Goal: Task Accomplishment & Management: Use online tool/utility

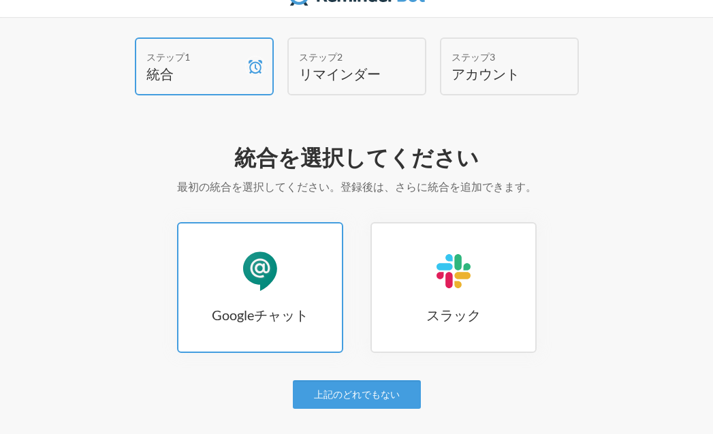
scroll to position [43, 0]
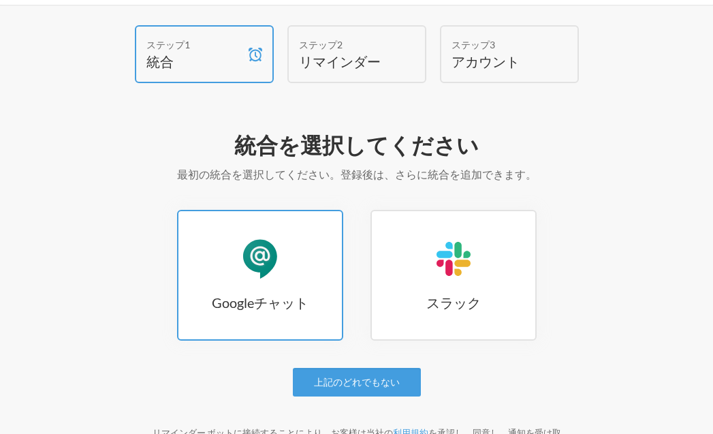
click at [274, 256] on div "Googleチャット" at bounding box center [260, 258] width 41 height 41
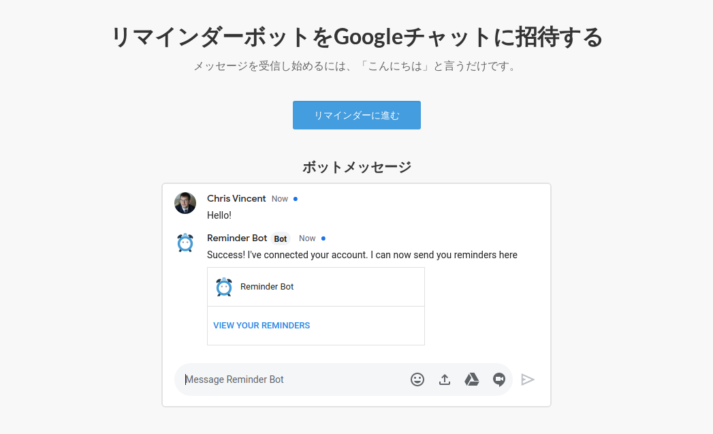
scroll to position [143, 0]
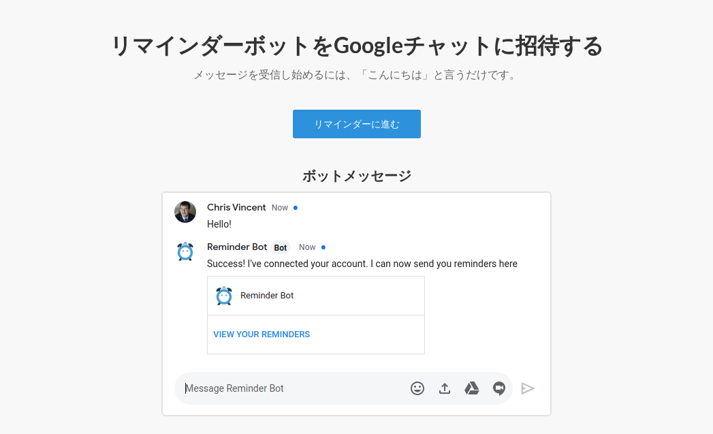
click at [353, 126] on font "リマインダーに進む" at bounding box center [357, 124] width 86 height 12
click at [372, 125] on font "リマインダーに進む" at bounding box center [357, 124] width 86 height 12
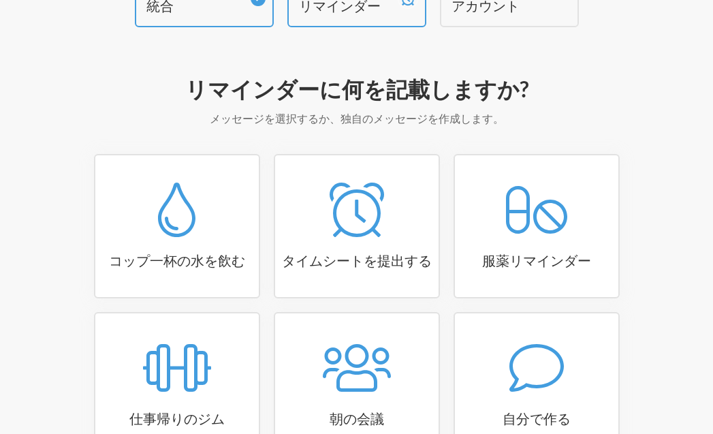
scroll to position [127, 0]
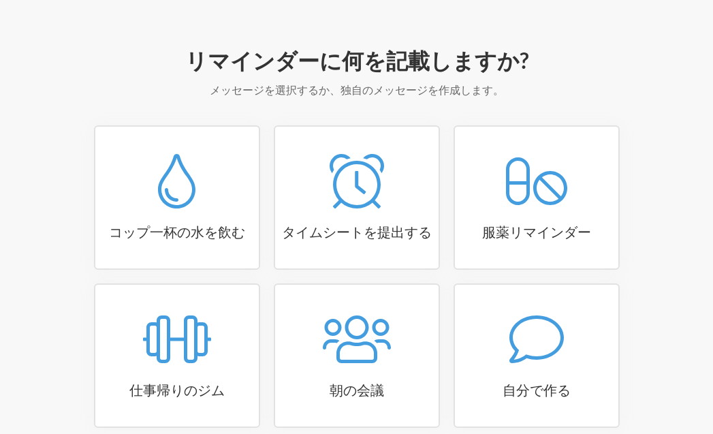
click at [473, 170] on div at bounding box center [536, 181] width 163 height 54
select select "08:30:00"
select select "true"
select select "18:30:00"
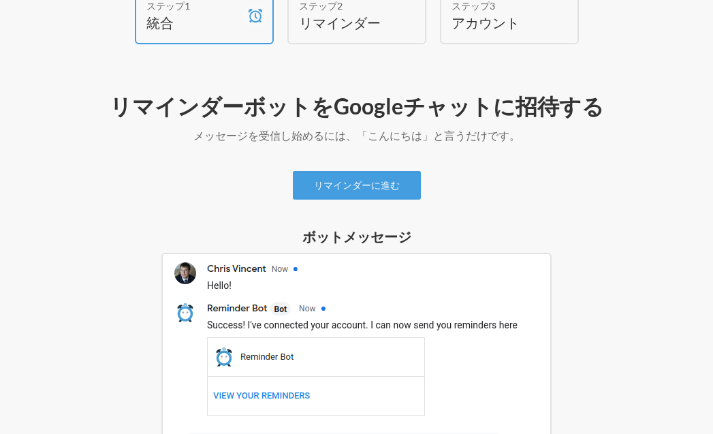
scroll to position [93, 0]
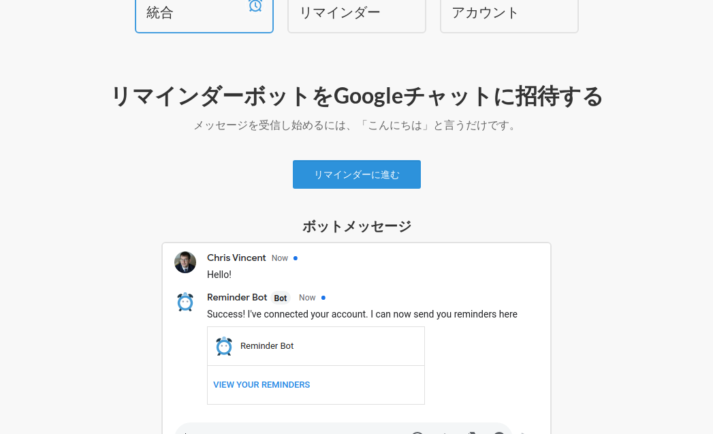
click at [366, 178] on font "リマインダーに進む" at bounding box center [357, 175] width 86 height 12
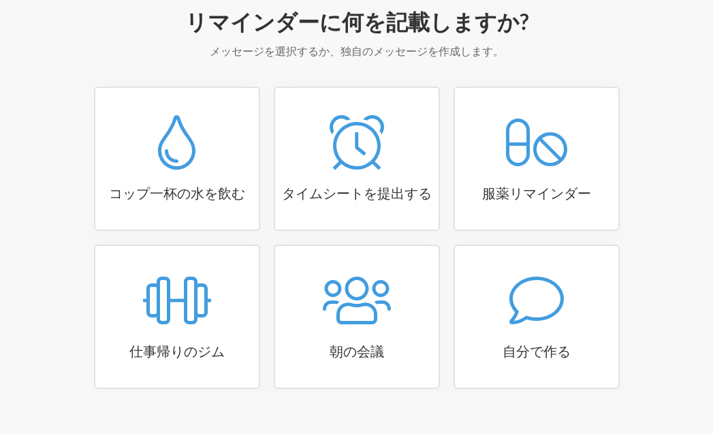
scroll to position [170, 0]
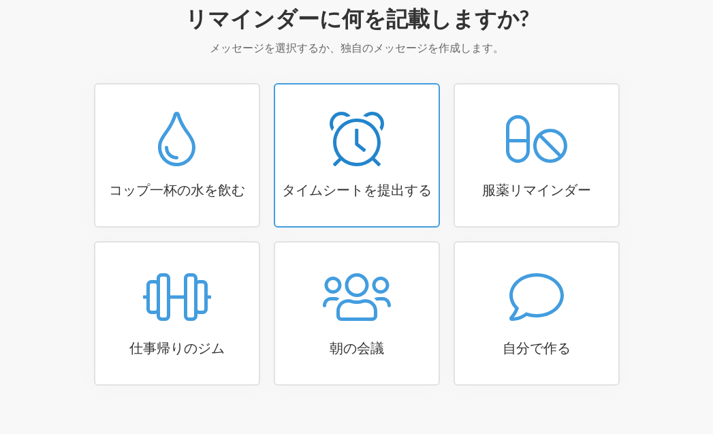
click at [391, 141] on div at bounding box center [356, 139] width 163 height 54
select select "15:30:00"
select select "true"
select select "16:30:00"
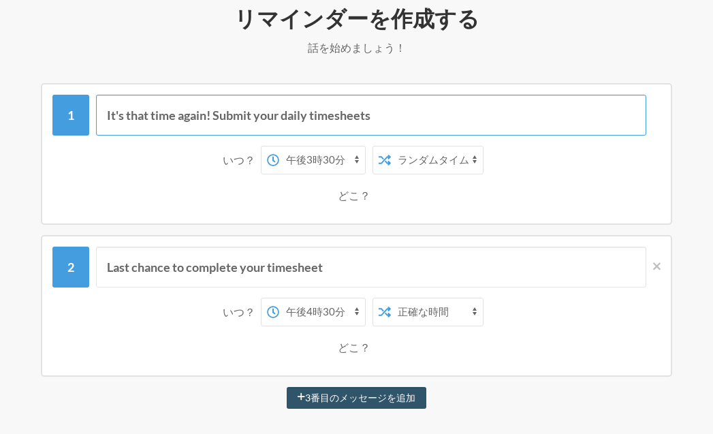
click at [344, 121] on input "It's that time again! Submit your daily timesheets" at bounding box center [371, 115] width 550 height 41
click at [381, 117] on input "It's that time again! Submit your daily timesheets" at bounding box center [371, 115] width 550 height 41
type input "タイムカードはいれましたか？"
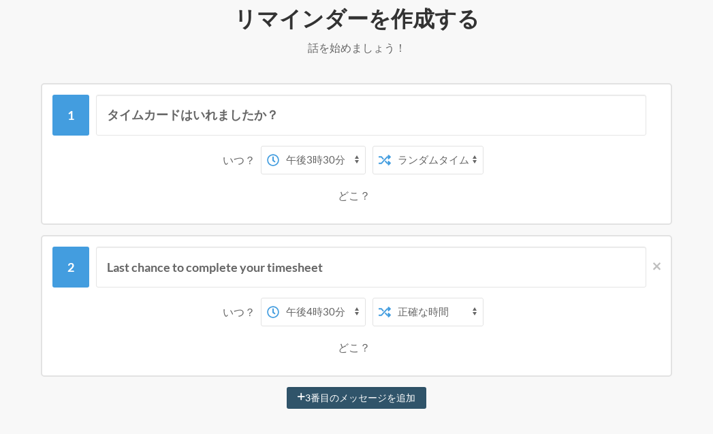
click at [355, 157] on select "午前0時 午前0時15分 午前0時30分 午前0時45分 午前1時 午前1時15分 午前1時30分 午前1時45分 午前2時 午前2時15分 午前2時30分 …" at bounding box center [322, 159] width 86 height 27
click at [279, 146] on select "午前0時 午前0時15分 午前0時30分 午前0時45分 午前1時 午前1時15分 午前1時30分 午前1時45分 午前2時 午前2時15分 午前2時30分 …" at bounding box center [322, 159] width 86 height 27
click at [356, 154] on select "午前0時 午前0時15分 午前0時30分 午前0時45分 午前1時 午前1時15分 午前1時30分 午前1時45分 午前2時 午前2時15分 午前2時30分 …" at bounding box center [322, 159] width 86 height 27
select select "10:15:00"
click at [279, 146] on select "午前0時 午前0時15分 午前0時30分 午前0時45分 午前1時 午前1時15分 午前1時30分 午前1時45分 午前2時 午前2時15分 午前2時30分 …" at bounding box center [322, 159] width 86 height 27
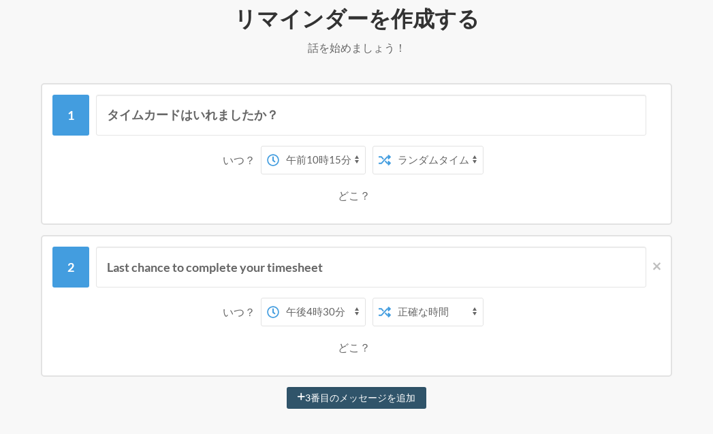
click at [427, 159] on select "正確な時間 ランダムタイム" at bounding box center [437, 159] width 92 height 27
select select "false"
click at [391, 146] on select "正確な時間 ランダムタイム" at bounding box center [437, 159] width 92 height 27
click at [361, 197] on font "どこ？" at bounding box center [354, 195] width 33 height 13
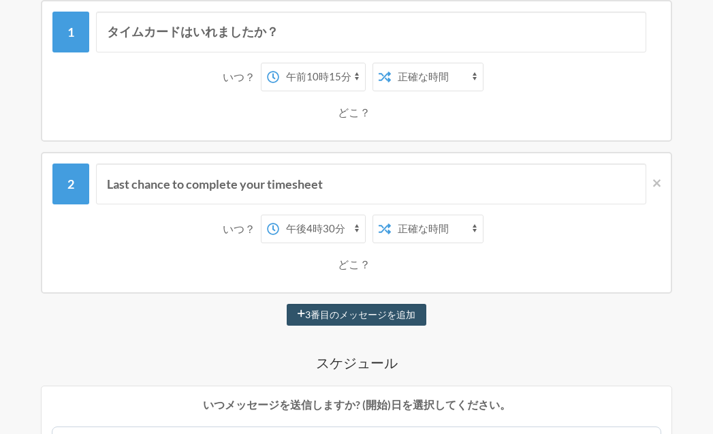
scroll to position [253, 0]
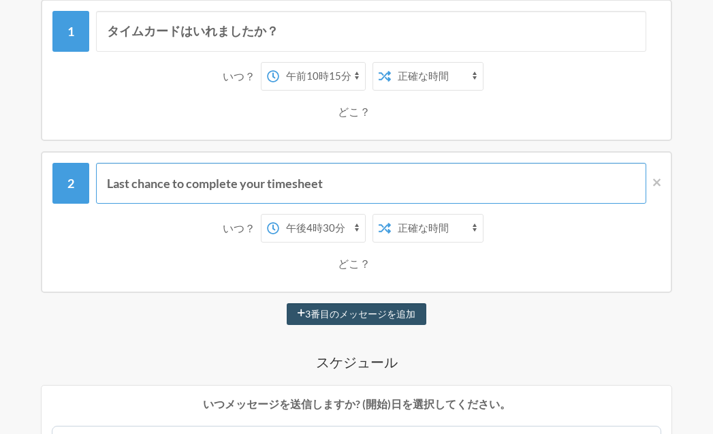
click at [341, 182] on input "Last chance to complete your timesheet" at bounding box center [371, 183] width 550 height 41
type input "タ"
type input "タイムカード"
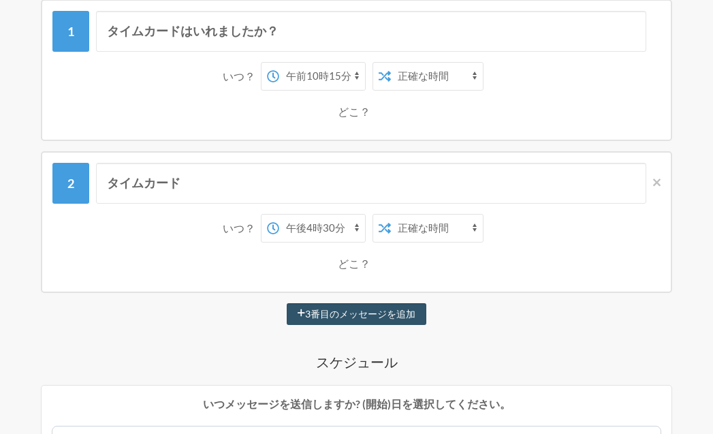
click at [660, 180] on div "タイムカード いつ？ 午前0時 午前0時15分 午前0時30分 午前0時45分 午前1時 午前1時15分 午前1時30分 午前1時45分 午前2時 午前2時1…" at bounding box center [356, 222] width 631 height 142
click at [656, 181] on icon at bounding box center [656, 181] width 7 height 7
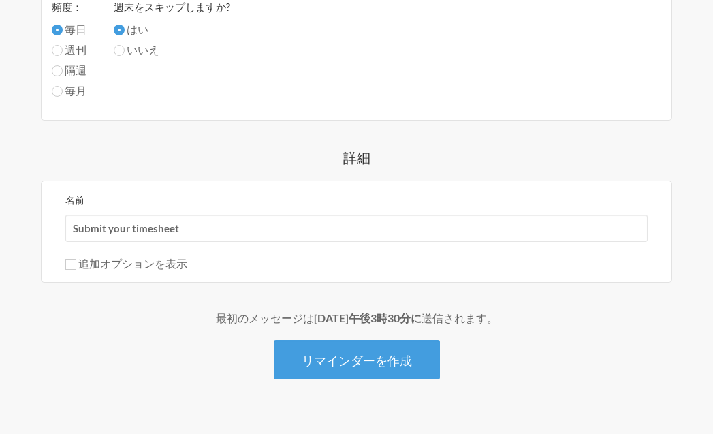
scroll to position [773, 0]
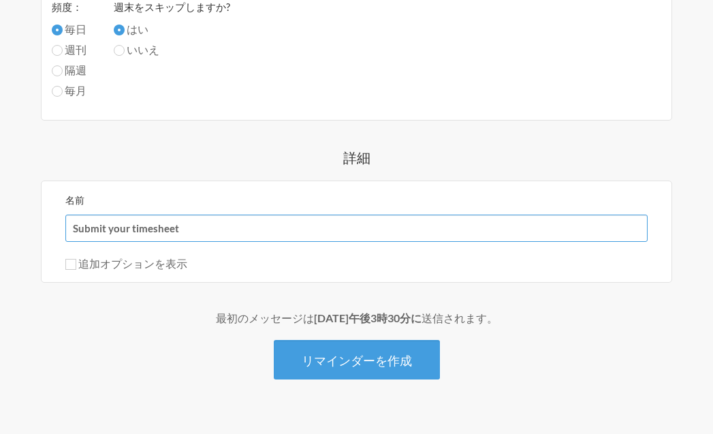
click at [194, 225] on input "Submit your timesheet" at bounding box center [356, 227] width 582 height 27
type input "タイムカード入力！"
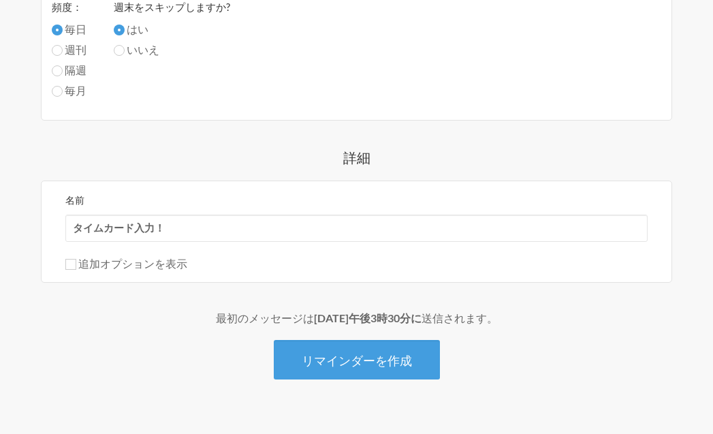
click at [177, 265] on font "追加オプションを表示" at bounding box center [132, 263] width 109 height 13
click at [76, 265] on input "追加オプションを表示" at bounding box center [70, 264] width 11 height 11
checkbox input "true"
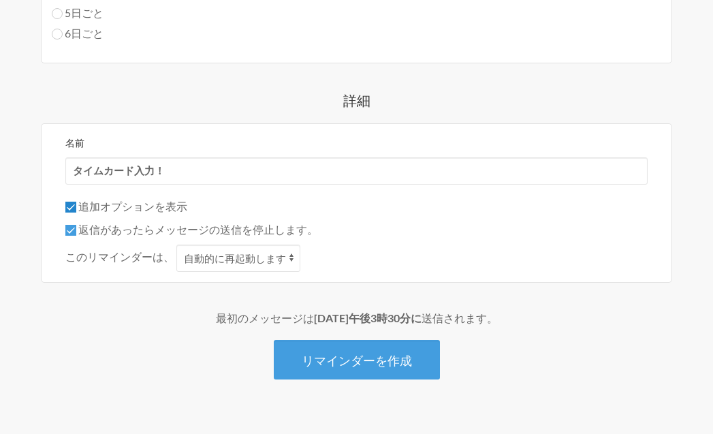
scroll to position [933, 0]
click at [224, 262] on select "自動的に再起動します 返信される" at bounding box center [238, 257] width 124 height 27
click at [176, 244] on select "自動的に再起動します 返信される" at bounding box center [238, 257] width 124 height 27
click at [71, 230] on input "返信があったらメッセージの送信を停止します。" at bounding box center [70, 230] width 11 height 11
checkbox input "false"
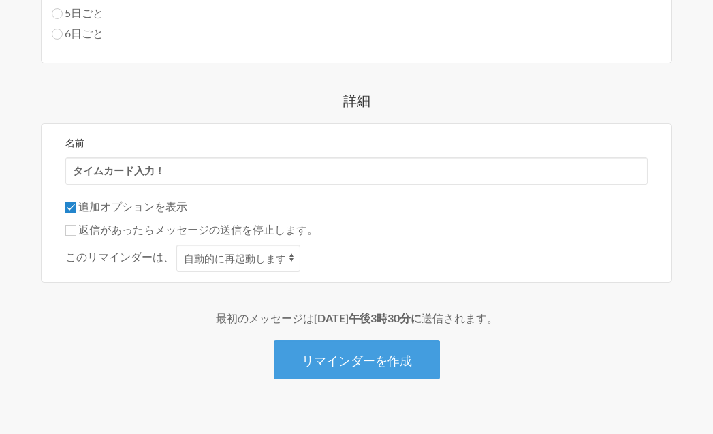
click at [71, 204] on input "追加オプションを表示" at bounding box center [70, 207] width 11 height 11
checkbox input "false"
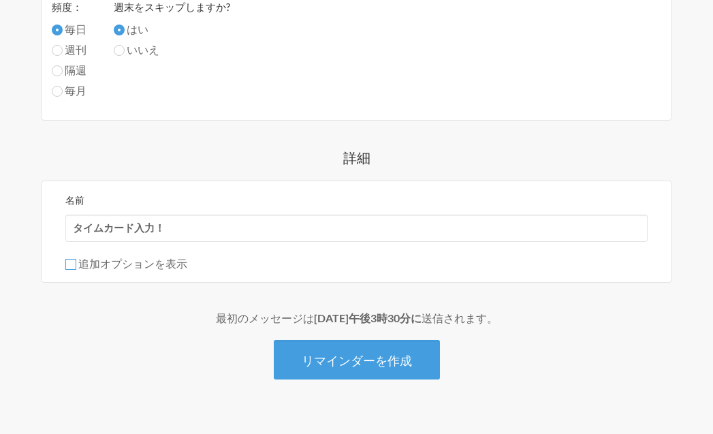
scroll to position [773, 0]
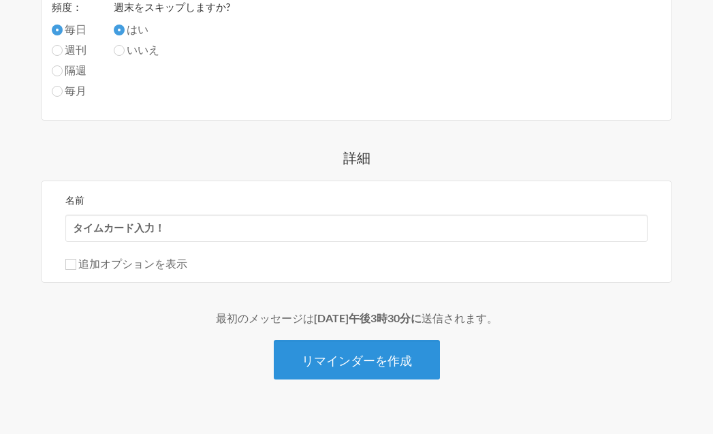
click at [316, 351] on font "リマインダーを作成" at bounding box center [357, 358] width 110 height 15
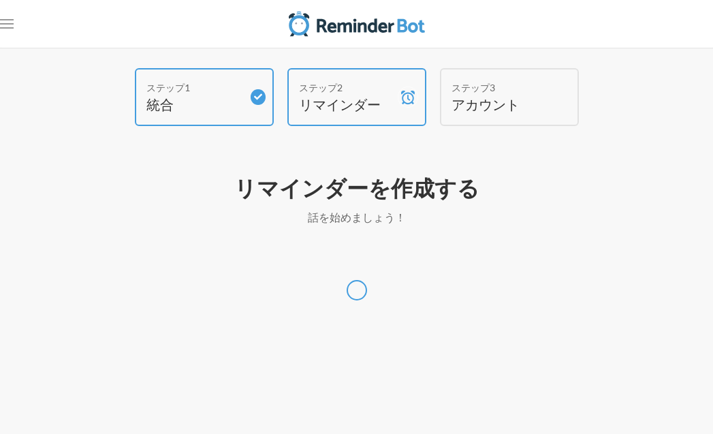
select select "Asia/Tokyo"
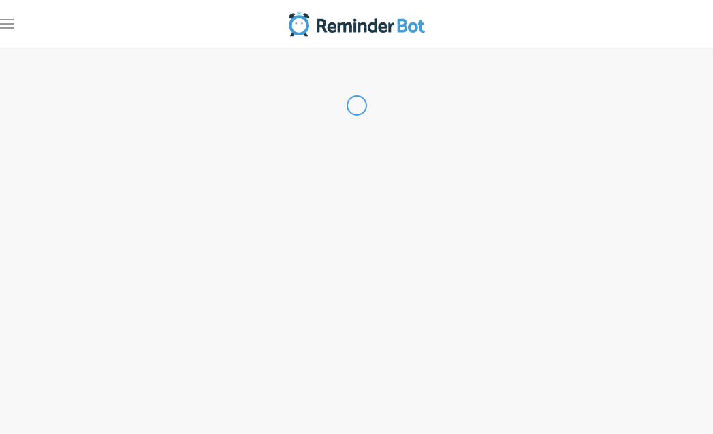
select select "JP"
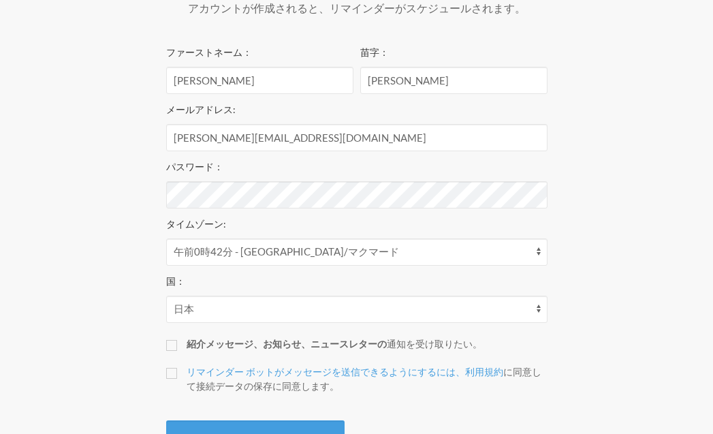
scroll to position [262, 0]
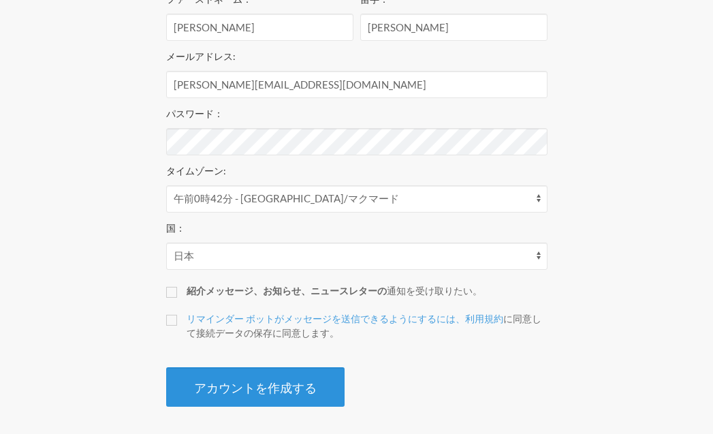
click at [304, 389] on font "アカウントを作成する" at bounding box center [255, 387] width 123 height 15
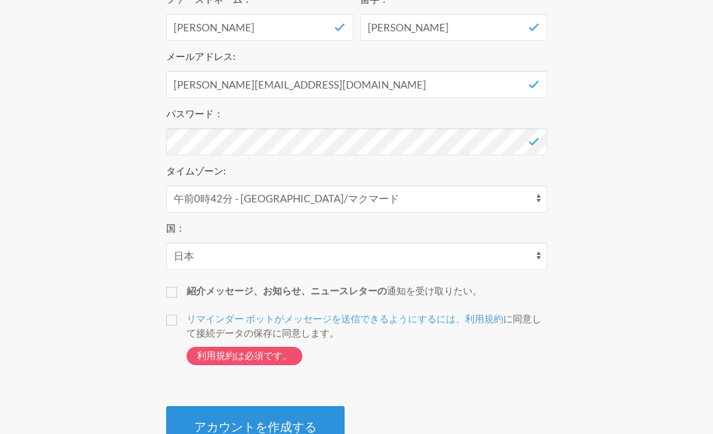
click at [273, 419] on font "アカウントを作成する" at bounding box center [255, 424] width 123 height 15
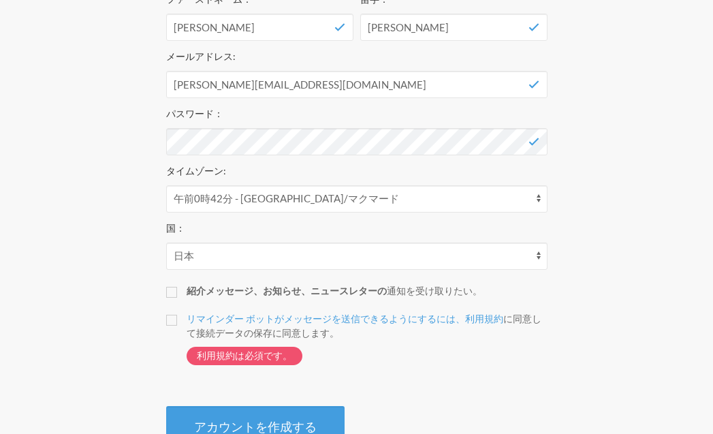
scroll to position [302, 0]
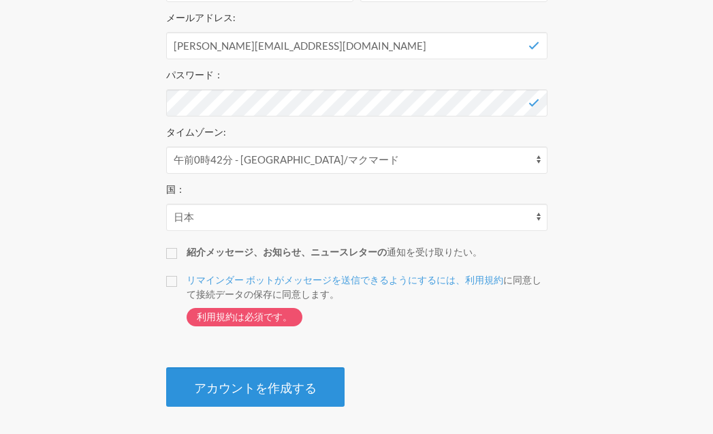
click at [297, 383] on font "アカウントを作成する" at bounding box center [255, 387] width 123 height 15
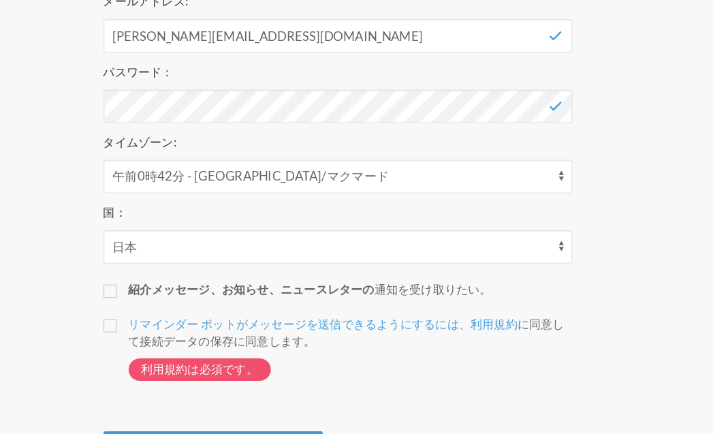
click at [251, 315] on font "利用規約は必須です。" at bounding box center [244, 316] width 95 height 12
click at [177, 287] on input "リマインダー ボットがメッセージを送信できるようにするには、利用規約 に同意して接続データの保存に同意します 。 利用規約は必須です。" at bounding box center [171, 281] width 11 height 11
checkbox input "true"
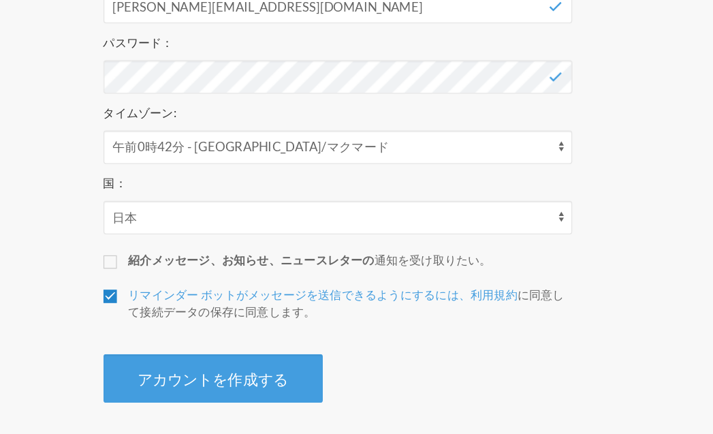
scroll to position [262, 0]
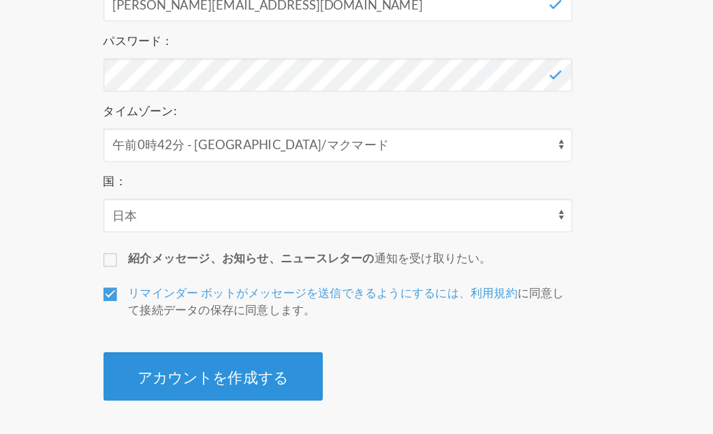
click at [258, 388] on font "アカウントを作成する" at bounding box center [255, 387] width 123 height 15
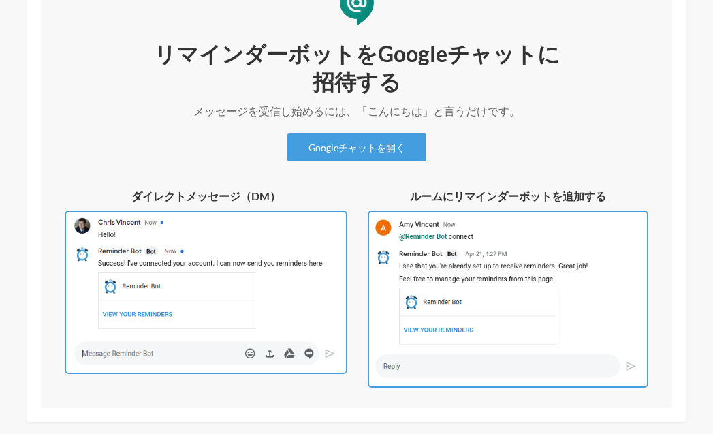
scroll to position [225, 0]
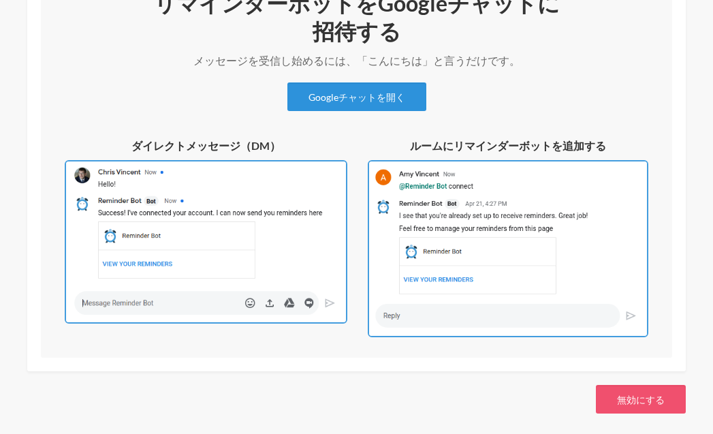
click at [398, 89] on link "Googleチャットを開く" at bounding box center [356, 96] width 139 height 29
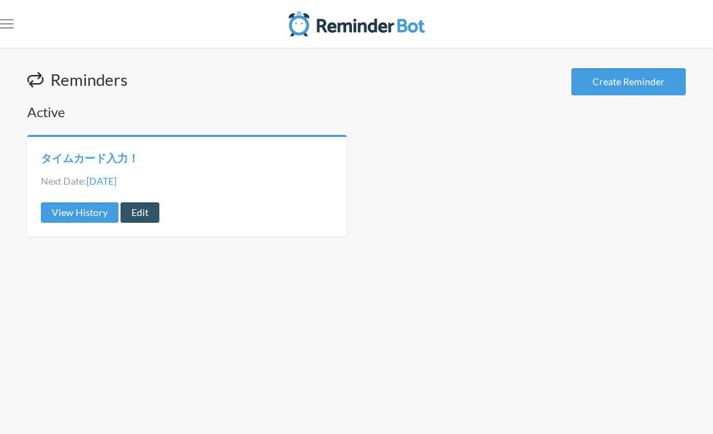
click at [118, 159] on link "タイムカード入力！" at bounding box center [90, 157] width 98 height 15
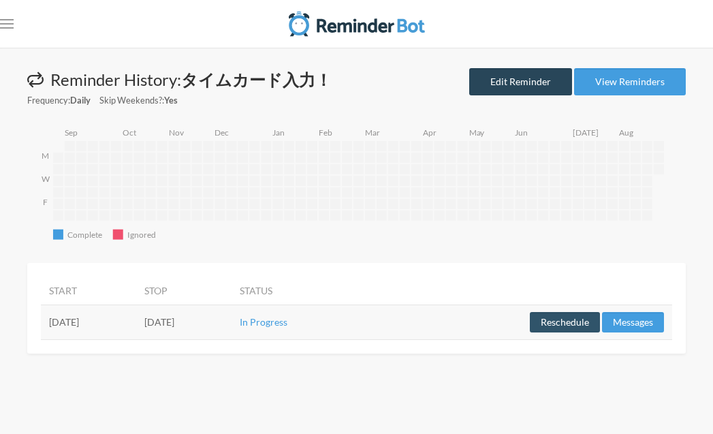
click at [527, 89] on link "Edit Reminder" at bounding box center [520, 81] width 103 height 27
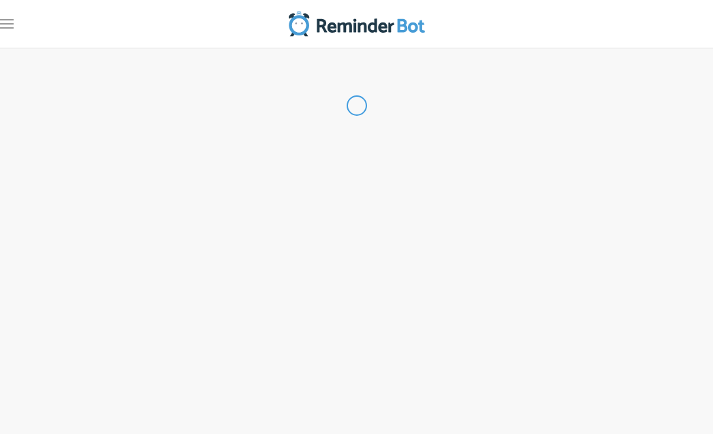
type input "タイムカード入力！"
select select "10:15:00"
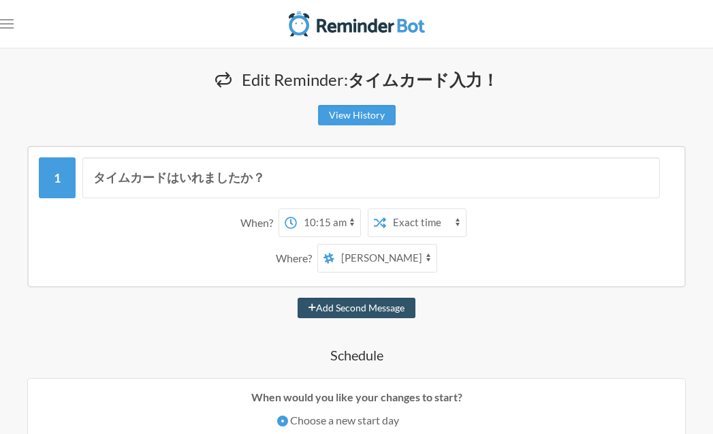
click at [411, 259] on select "[PERSON_NAME]" at bounding box center [385, 257] width 102 height 27
click at [344, 244] on select "[PERSON_NAME]" at bounding box center [385, 257] width 102 height 27
click at [430, 219] on select "Exact time Random time" at bounding box center [426, 222] width 80 height 27
click at [386, 209] on select "Exact time Random time" at bounding box center [426, 222] width 80 height 27
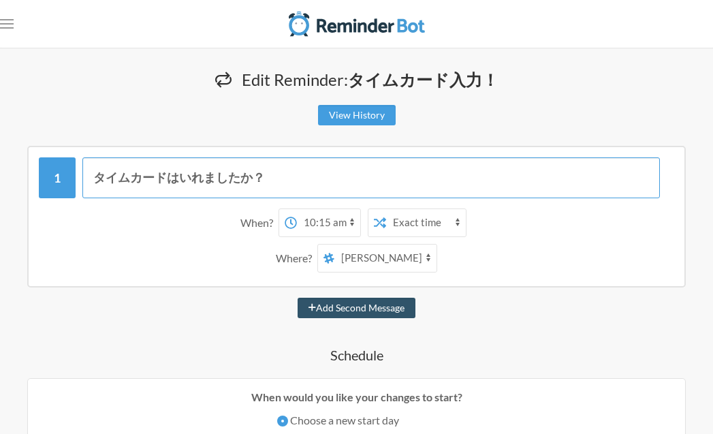
click at [116, 179] on input "タイムカードはいれましたか？" at bounding box center [370, 177] width 577 height 41
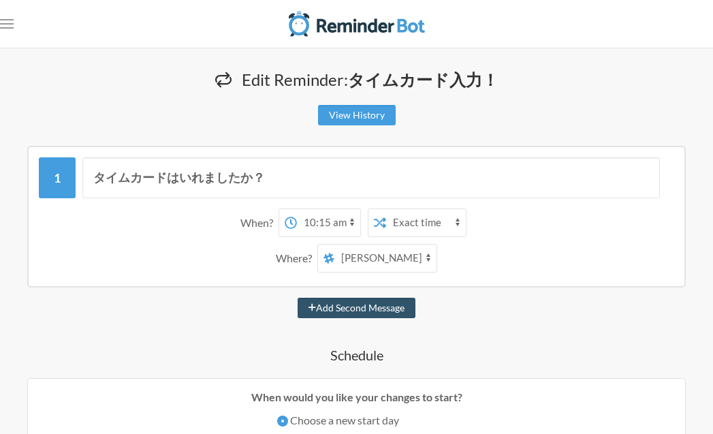
click at [129, 110] on div "View History" at bounding box center [356, 115] width 658 height 20
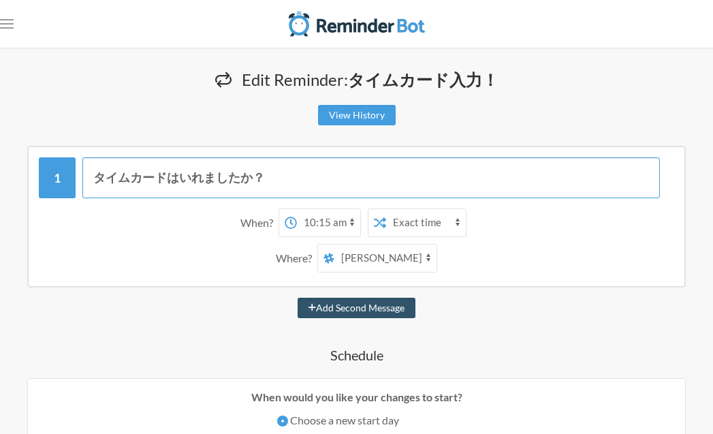
click at [108, 186] on input "タイムカードはいれましたか？" at bounding box center [370, 177] width 577 height 41
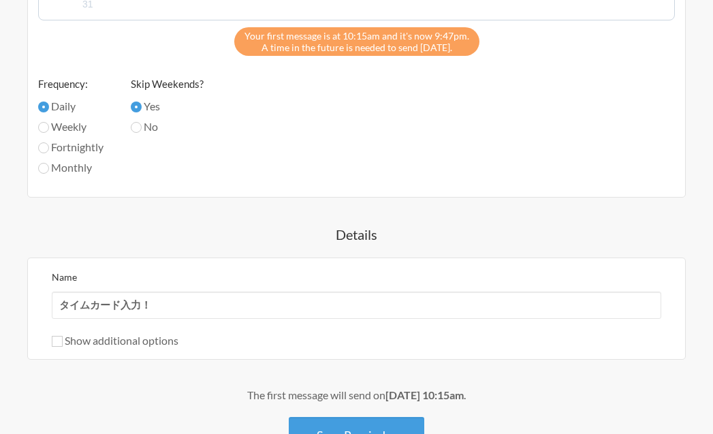
scroll to position [705, 0]
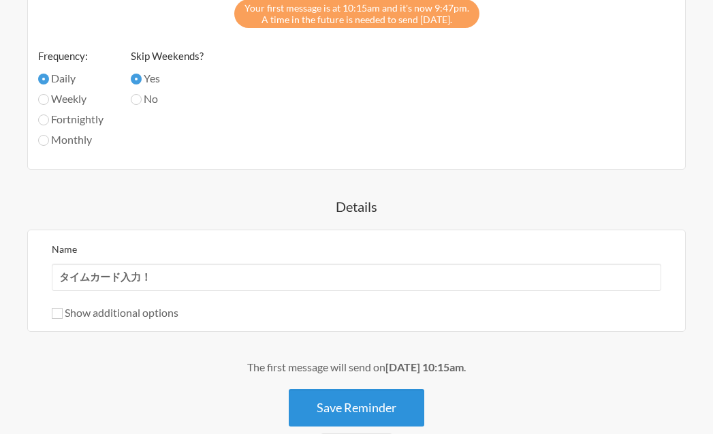
type input "昨日のタイムカードはいれましたか？"
click at [364, 411] on button "Save Reminder" at bounding box center [356, 407] width 135 height 37
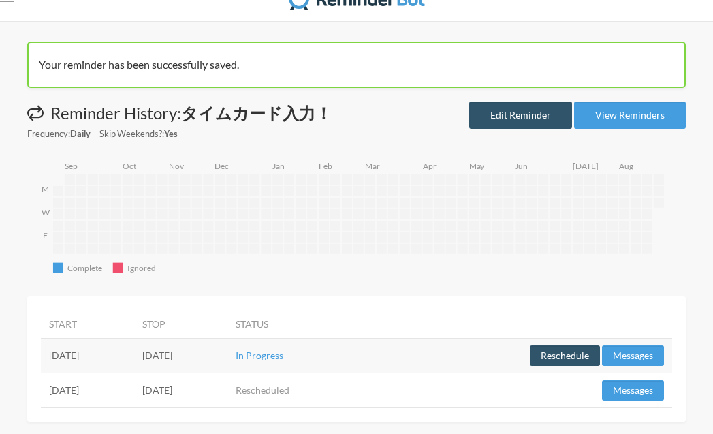
scroll to position [34, 0]
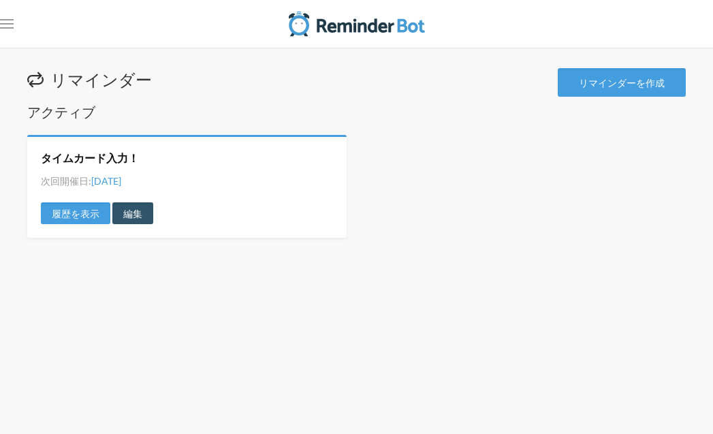
click at [483, 163] on div "タイムカード入力！ 次回開催日: 8月27日（水） 履歴を表示 編集" at bounding box center [356, 186] width 658 height 103
click at [611, 86] on font "リマインダーを作成" at bounding box center [622, 83] width 86 height 12
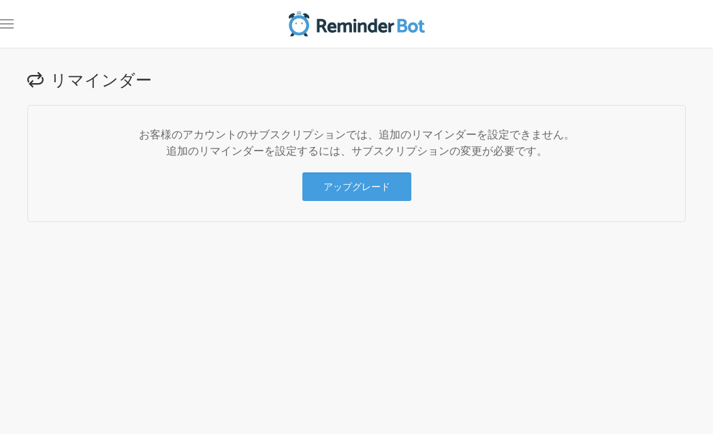
click at [344, 27] on img at bounding box center [357, 23] width 136 height 27
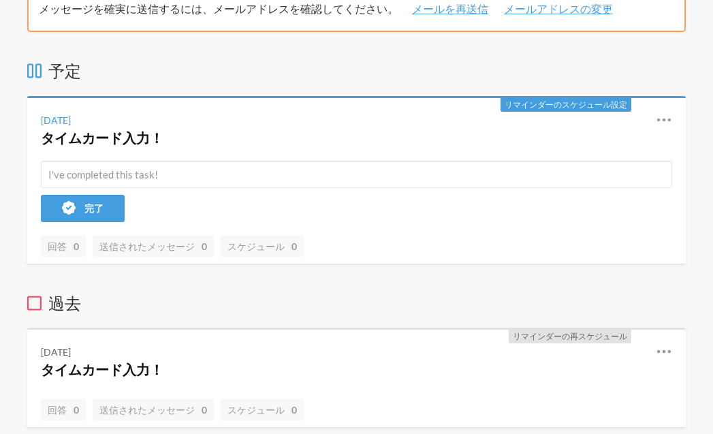
scroll to position [113, 0]
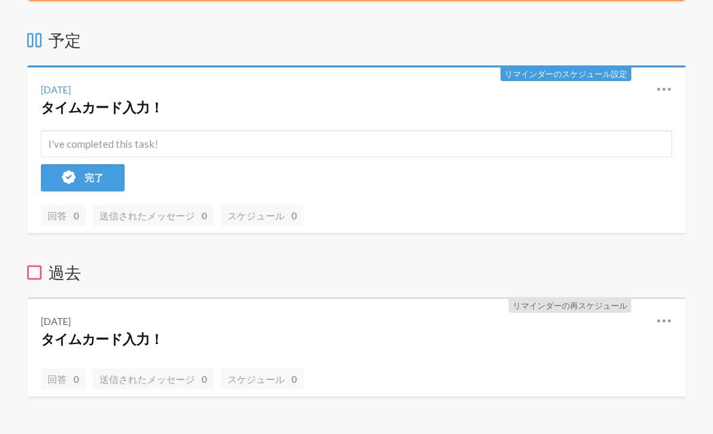
click at [579, 74] on font "リマインダーのスケジュール設定" at bounding box center [565, 74] width 123 height 10
click at [673, 86] on div "8月27日水曜日 タイムカード入力！ 再スケジュール 履歴を表示 編集" at bounding box center [356, 98] width 658 height 63
click at [667, 86] on icon at bounding box center [664, 89] width 16 height 16
click at [565, 167] on link "編集" at bounding box center [604, 167] width 116 height 21
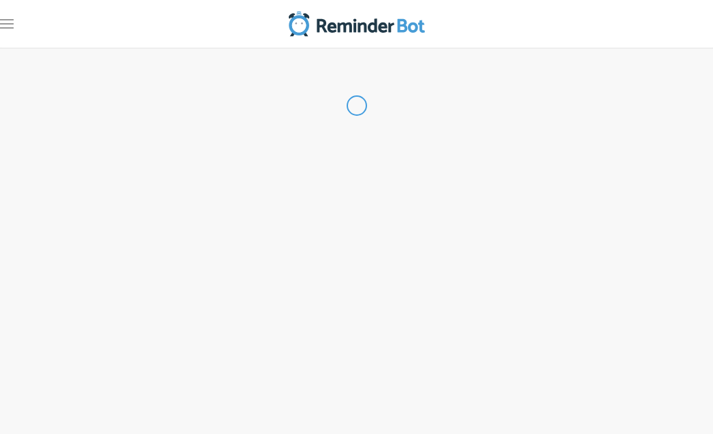
type input "タイムカード入力！"
select select "10:15:00"
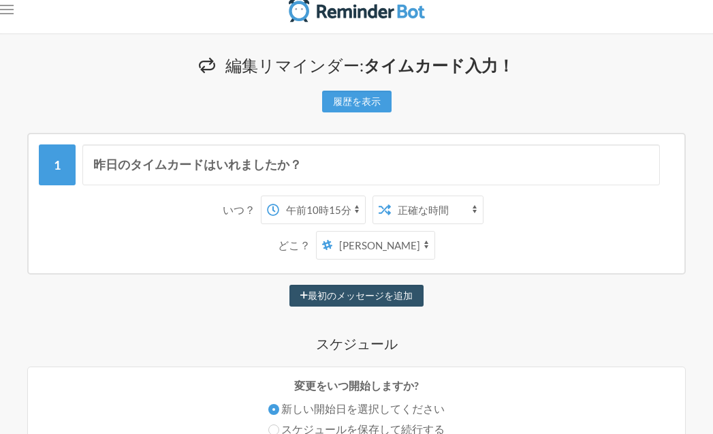
scroll to position [25, 0]
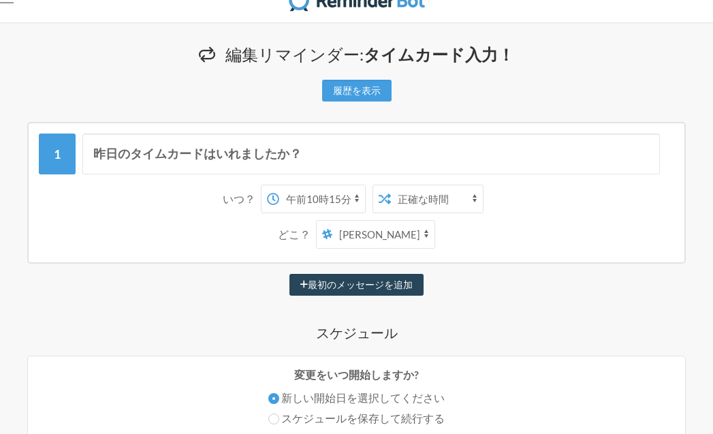
click at [372, 284] on font "最初のメッセージを追加" at bounding box center [360, 285] width 105 height 12
select select "11:15:00"
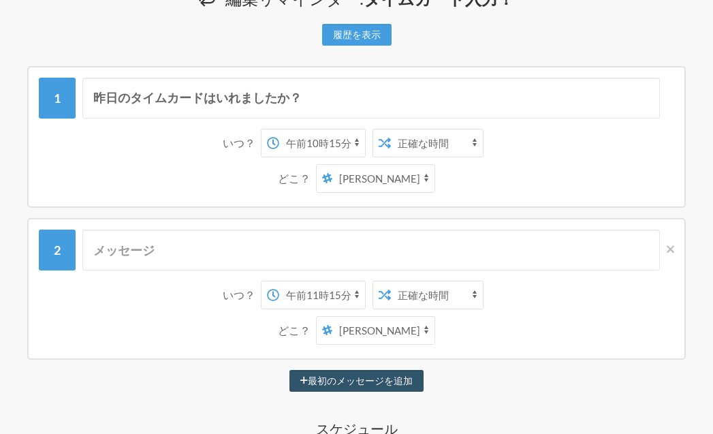
scroll to position [86, 0]
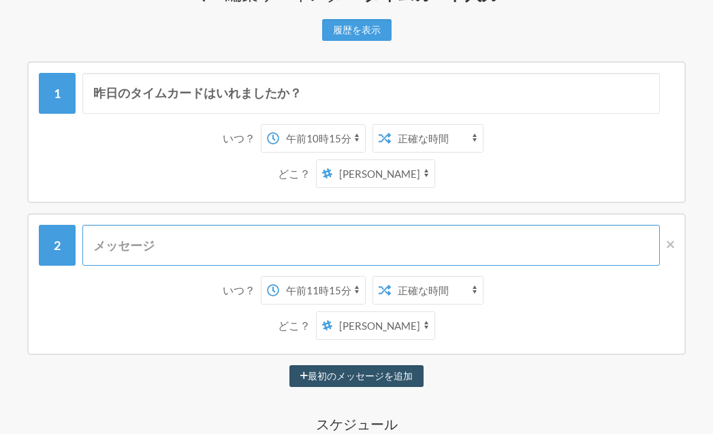
click at [308, 247] on input "text" at bounding box center [370, 245] width 577 height 41
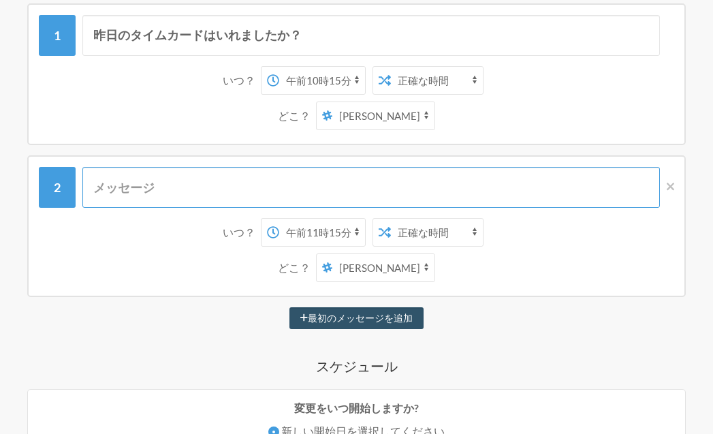
scroll to position [0, 0]
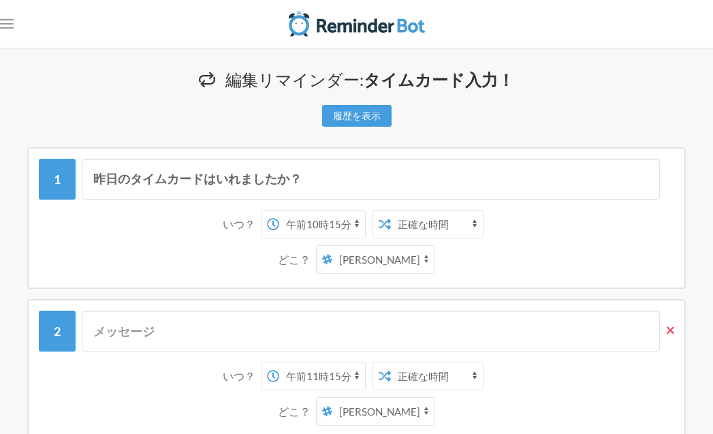
click at [667, 330] on icon at bounding box center [670, 330] width 7 height 12
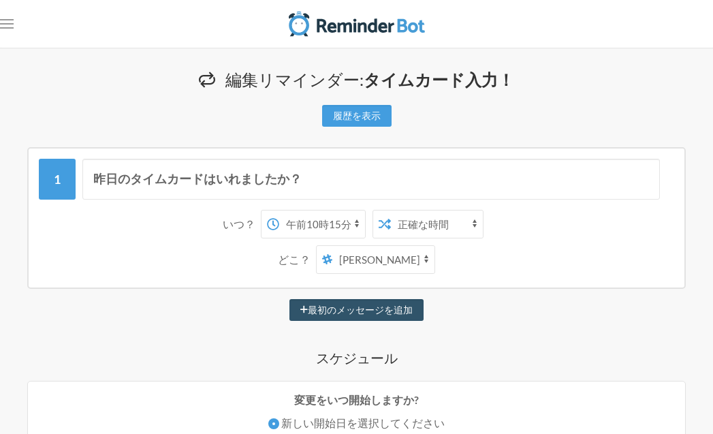
click at [333, 19] on img at bounding box center [357, 23] width 136 height 27
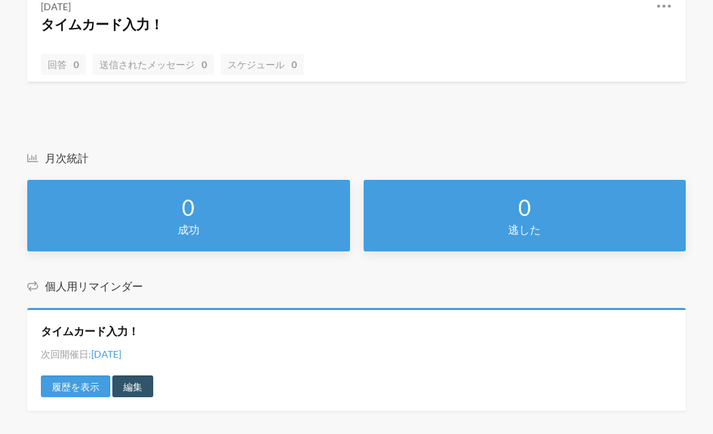
scroll to position [439, 0]
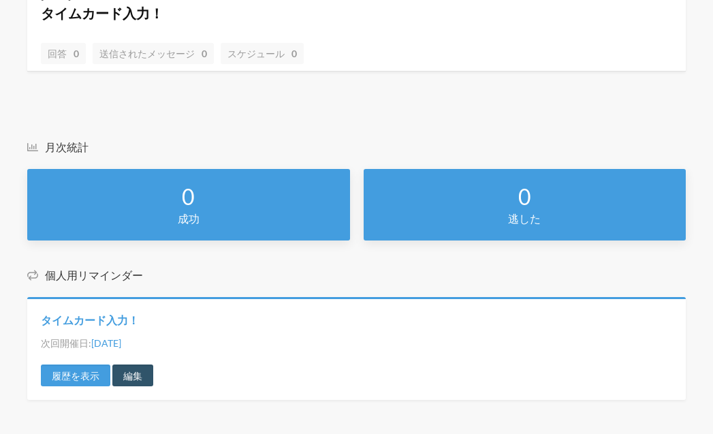
click at [127, 319] on font "タイムカード入力！" at bounding box center [90, 319] width 98 height 13
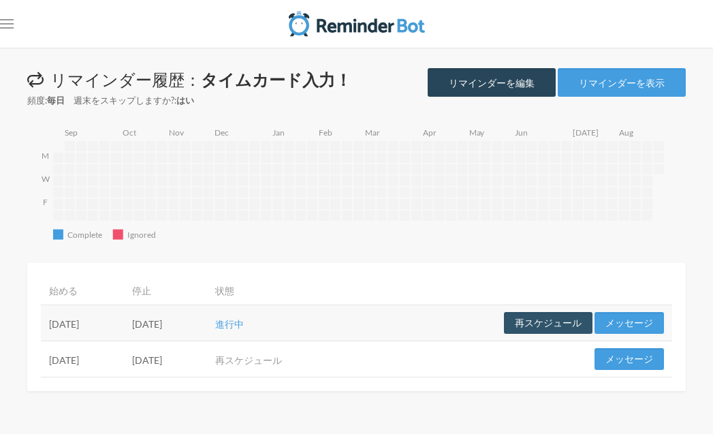
click at [473, 83] on font "リマインダーを編集" at bounding box center [492, 83] width 86 height 12
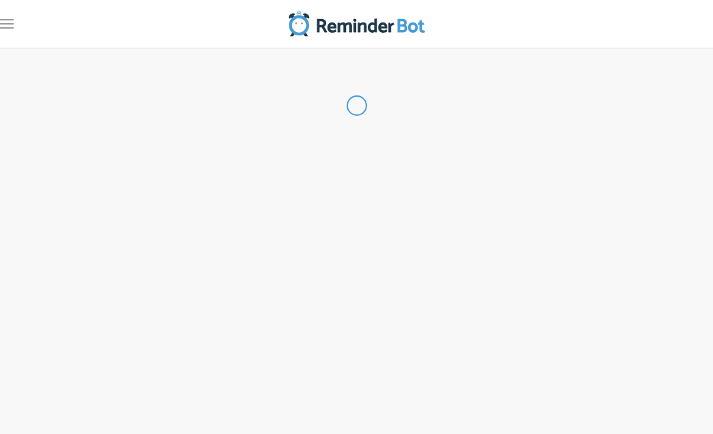
type input "タイムカード入力！"
select select "10:15:00"
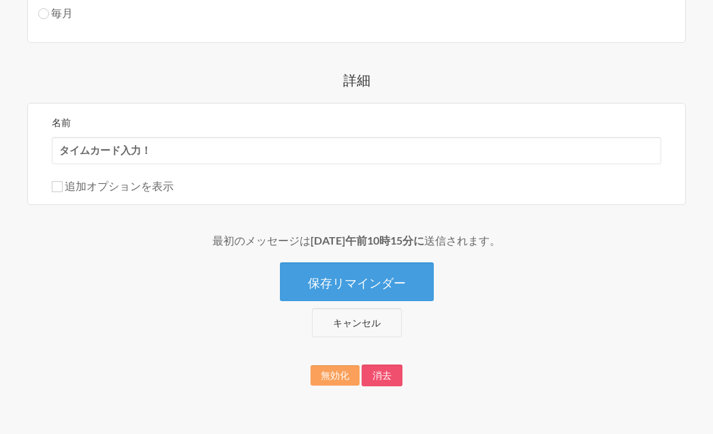
scroll to position [843, 0]
click at [370, 327] on font "キャンセル" at bounding box center [357, 323] width 48 height 12
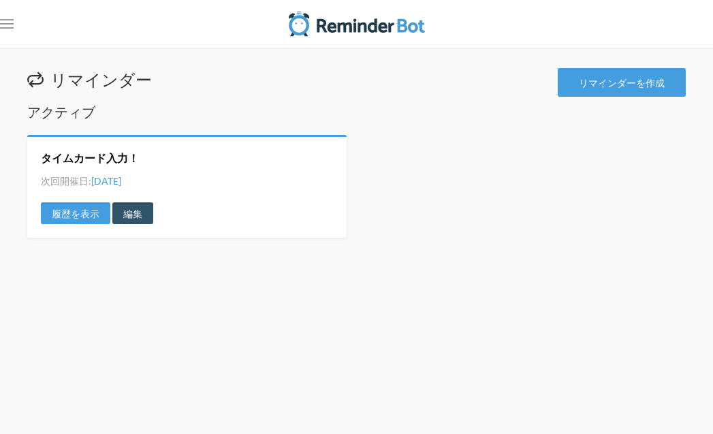
click at [41, 80] on icon at bounding box center [35, 79] width 16 height 16
click at [642, 78] on font "リマインダーを作成" at bounding box center [622, 83] width 86 height 12
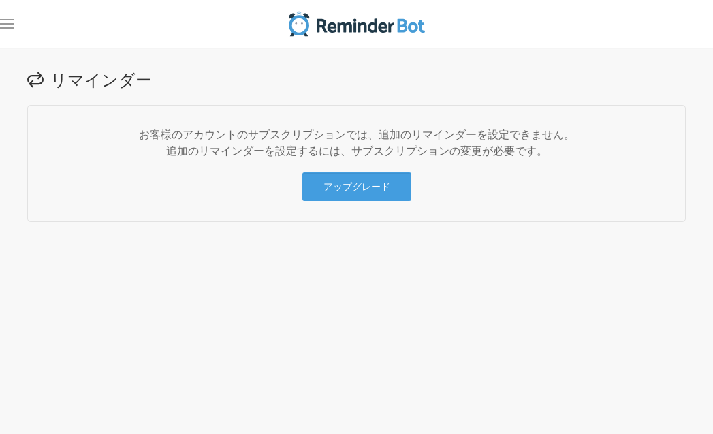
click at [365, 29] on img at bounding box center [357, 23] width 136 height 27
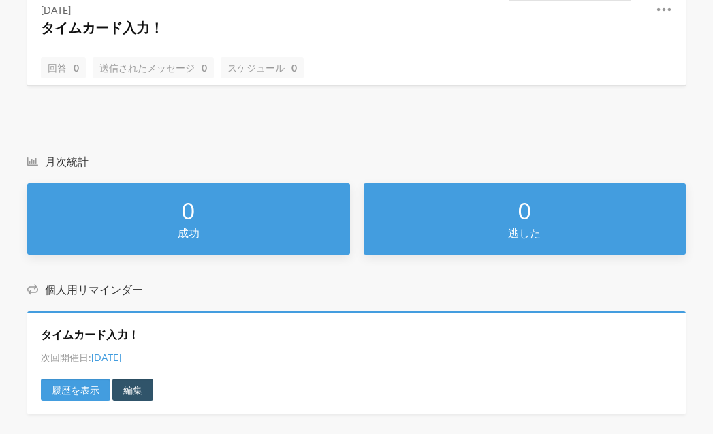
scroll to position [439, 0]
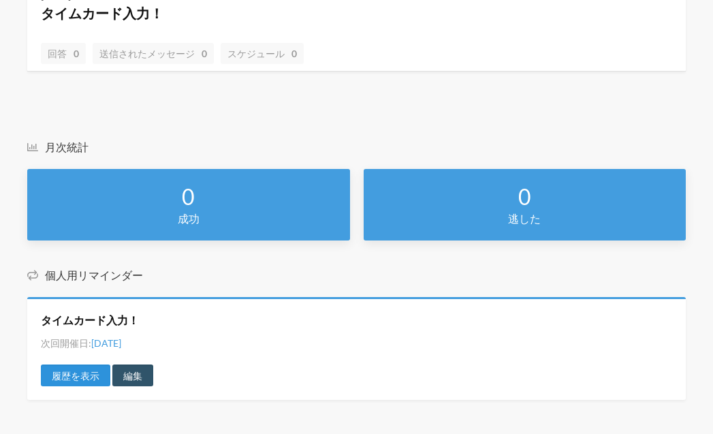
click at [74, 376] on font "履歴を表示" at bounding box center [76, 376] width 48 height 12
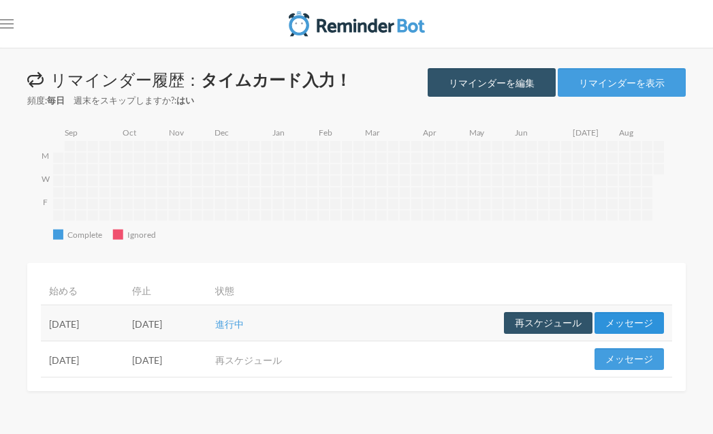
click at [624, 326] on font "メッセージ" at bounding box center [629, 323] width 48 height 12
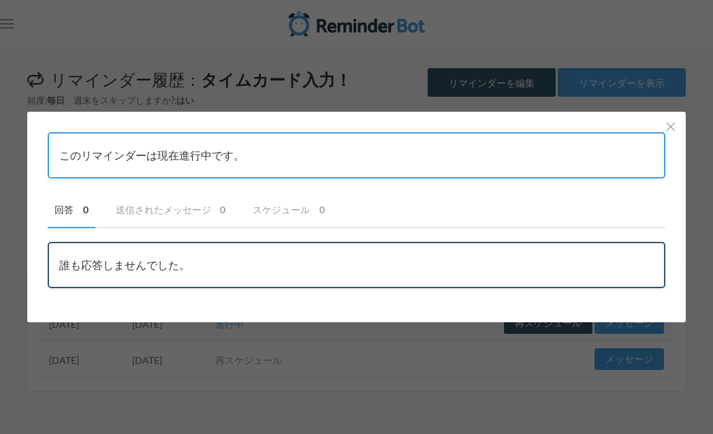
click at [326, 340] on div "このリマインダーは現在進行中です。 回答 0 送信されたメッセージ 0 スケジュール 0 ユーザー メッセージ 送信先 誰も応答しませんでした。 状態 ユーザ…" at bounding box center [356, 217] width 713 height 434
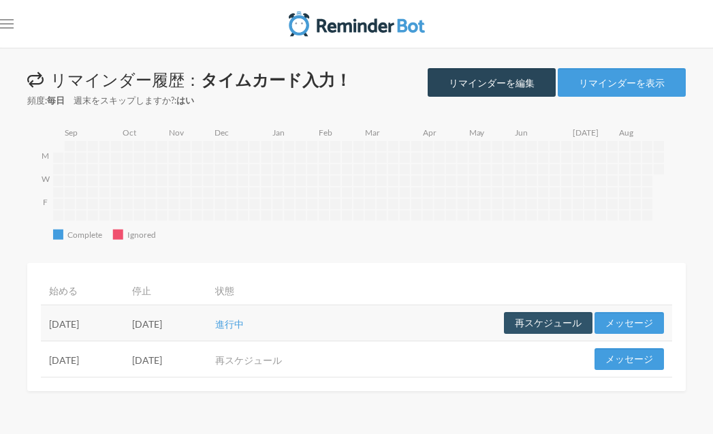
click at [514, 78] on font "リマインダーを編集" at bounding box center [492, 83] width 86 height 12
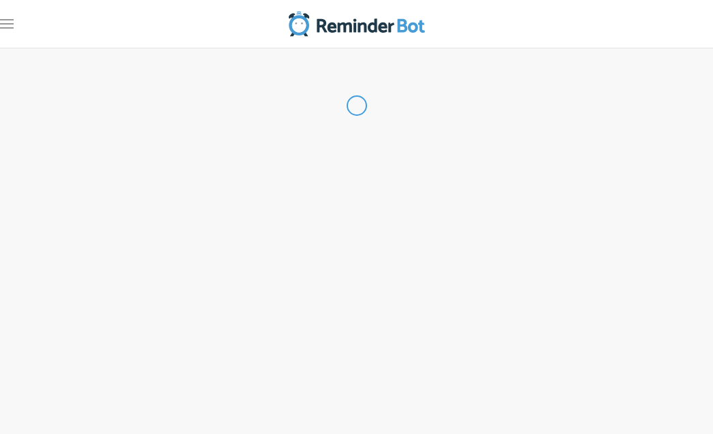
click at [514, 78] on div at bounding box center [356, 105] width 658 height 75
type input "タイムカード入力！"
select select "10:15:00"
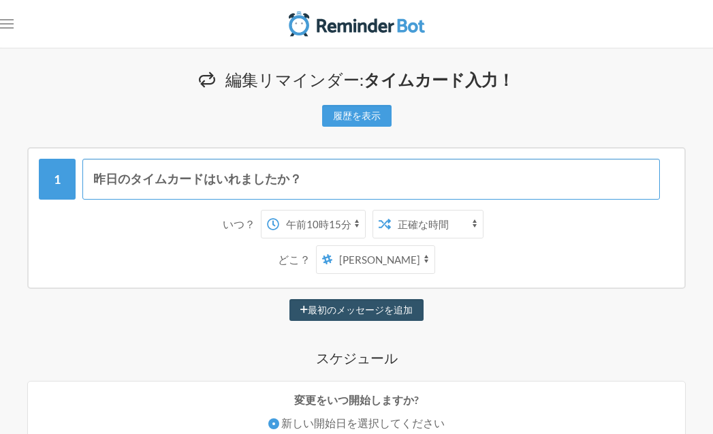
click at [329, 178] on input "昨日のタイムカードはいれましたか？" at bounding box center [370, 179] width 577 height 41
click at [289, 299] on button "最初のメッセージを追加" at bounding box center [356, 310] width 134 height 22
select select "11:15:00"
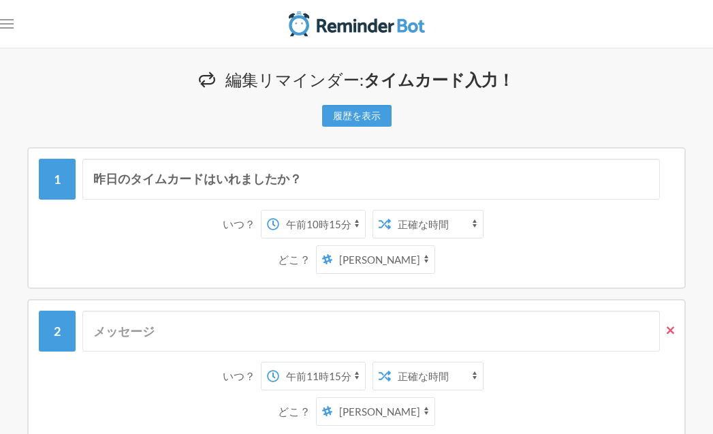
click at [669, 334] on icon at bounding box center [670, 330] width 7 height 12
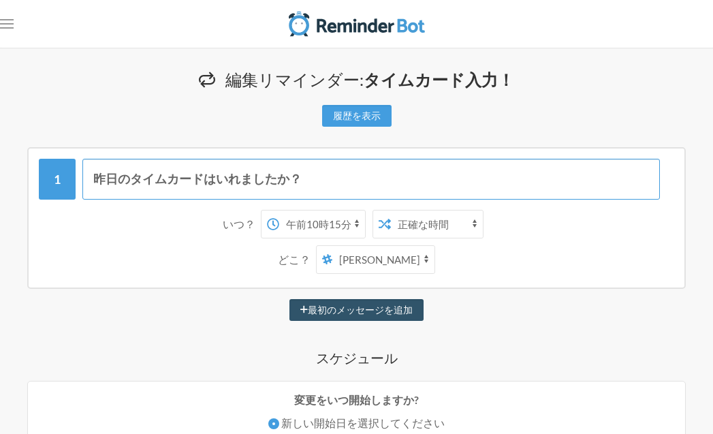
click at [315, 182] on input "昨日のタイムカードはいれましたか？" at bounding box center [370, 179] width 577 height 41
paste input "https://ext2.softdevice.jp/stat/"
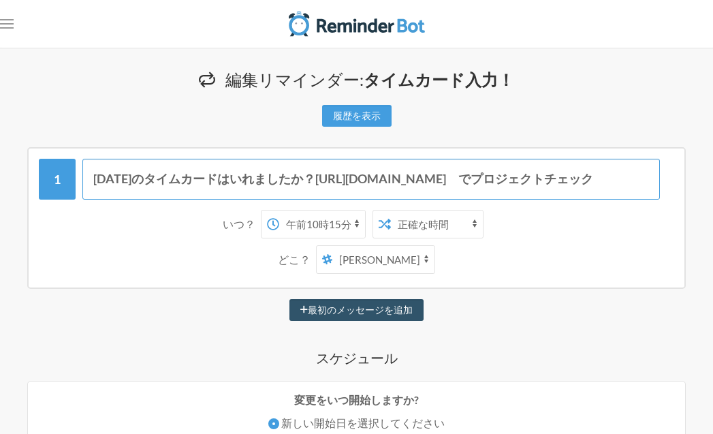
click at [414, 186] on input "昨日のタイムカードはいれましたか？https://ext2.softdevice.jp/stat/　でプロジェクトチェック" at bounding box center [370, 179] width 577 height 41
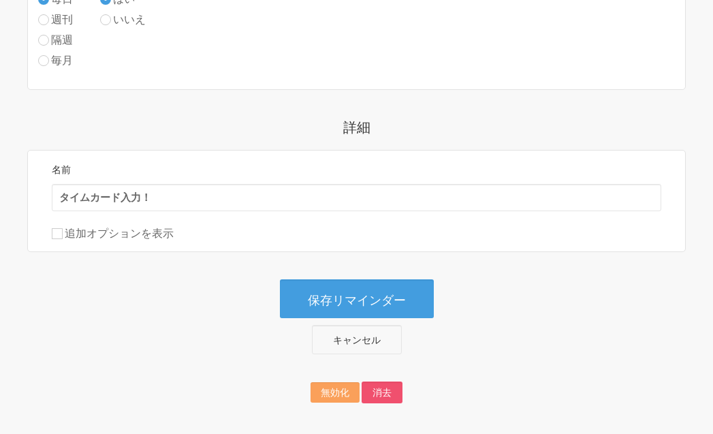
scroll to position [813, 0]
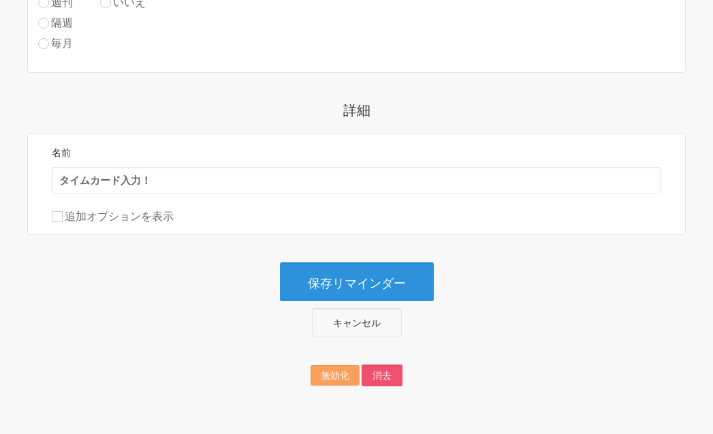
type input "昨日のタイムカードはいれましたか？https://ext2.softdevice.jp/stat/　でプロジェクトチェック"
click at [402, 285] on font "保存リマインダー" at bounding box center [357, 281] width 98 height 15
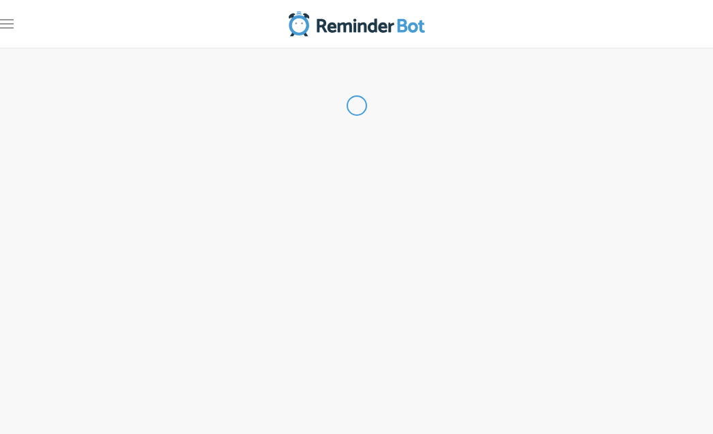
scroll to position [0, 0]
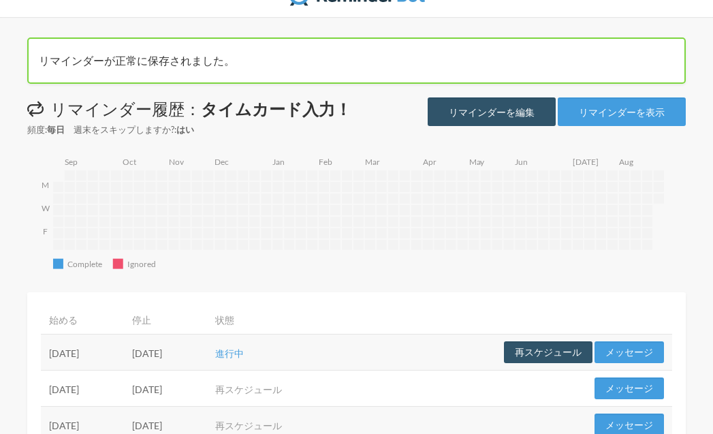
scroll to position [29, 0]
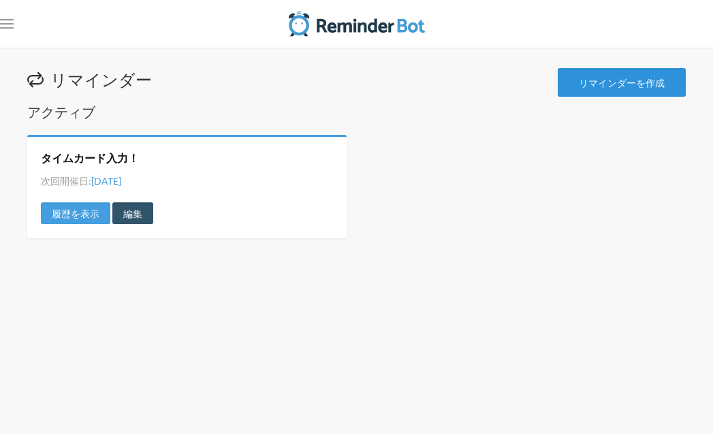
click at [607, 90] on link "リマインダーを作成" at bounding box center [622, 82] width 128 height 29
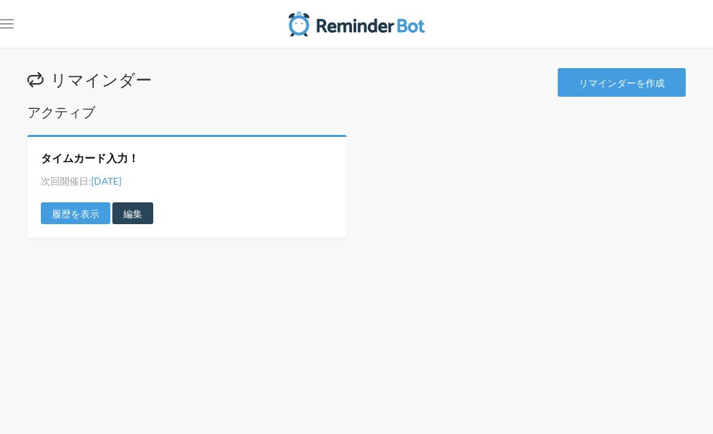
click at [138, 213] on font "編集" at bounding box center [132, 214] width 19 height 12
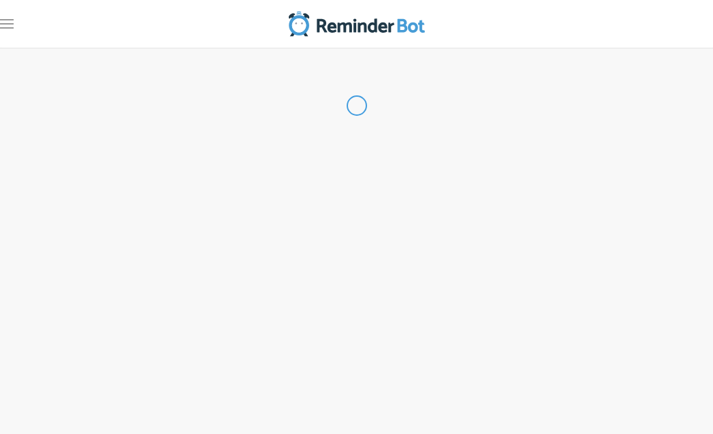
type input "タイムカード入力！"
select select "10:15:00"
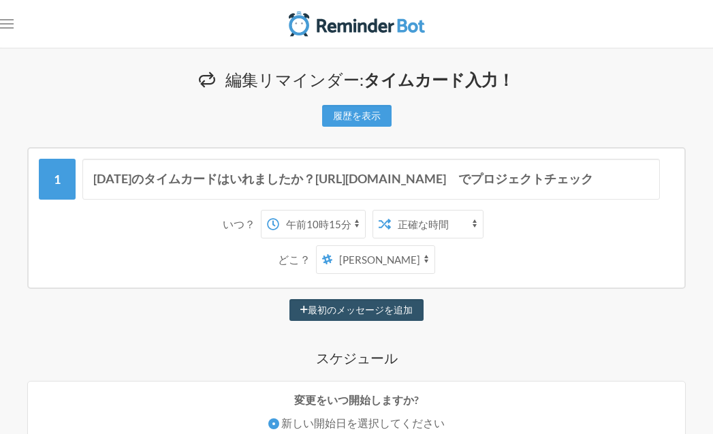
click at [398, 260] on select "海老澤保子 yottey メモ" at bounding box center [383, 259] width 102 height 27
click at [342, 246] on select "海老澤保子 yottey メモ" at bounding box center [383, 259] width 102 height 27
click at [371, 265] on select "海老澤保子 yottey メモ" at bounding box center [383, 259] width 102 height 27
select select "spaces/6EMiVCAAAAE"
click at [342, 246] on select "海老澤保子 yottey メモ" at bounding box center [383, 259] width 102 height 27
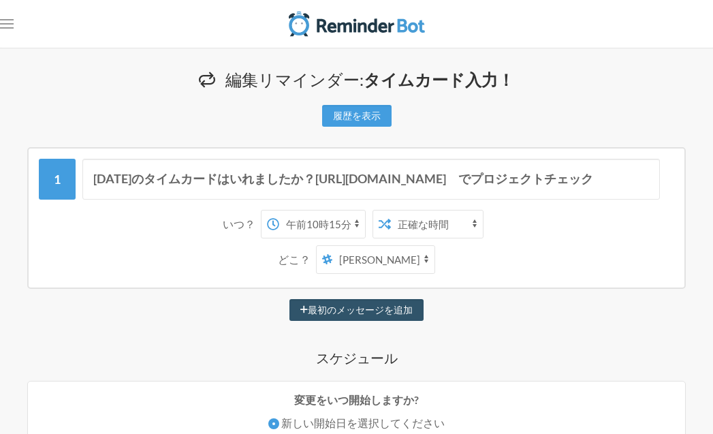
click at [449, 266] on div "どこ？ 海老澤保子 yottey メモ" at bounding box center [357, 259] width 622 height 29
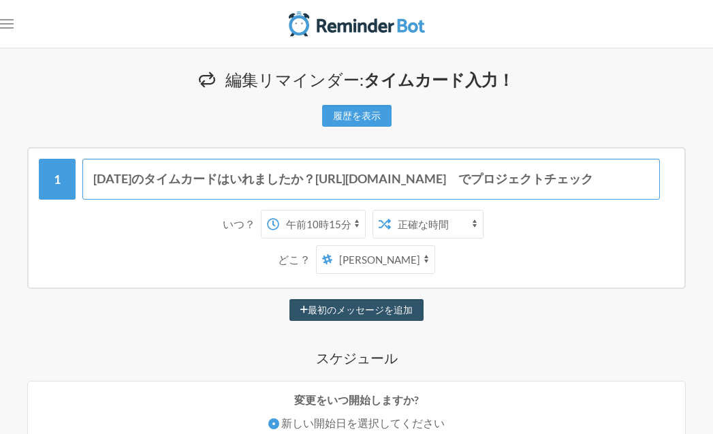
drag, startPoint x: 299, startPoint y: 179, endPoint x: 662, endPoint y: 178, distance: 363.6
click at [662, 178] on div "昨日のタイムカードはいれましたか？[URL][DOMAIN_NAME]　でプロジェクトチェック" at bounding box center [356, 179] width 635 height 41
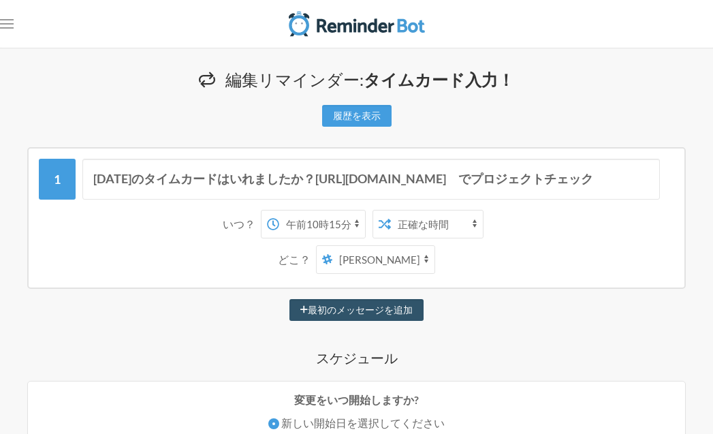
click at [447, 302] on div "最初のメッセージを追加" at bounding box center [356, 310] width 658 height 22
click at [375, 310] on font "最初のメッセージを追加" at bounding box center [360, 310] width 105 height 12
select select "11:15:00"
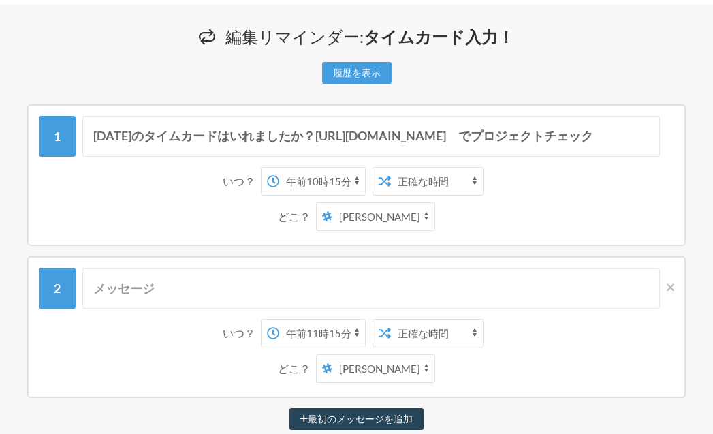
scroll to position [70, 0]
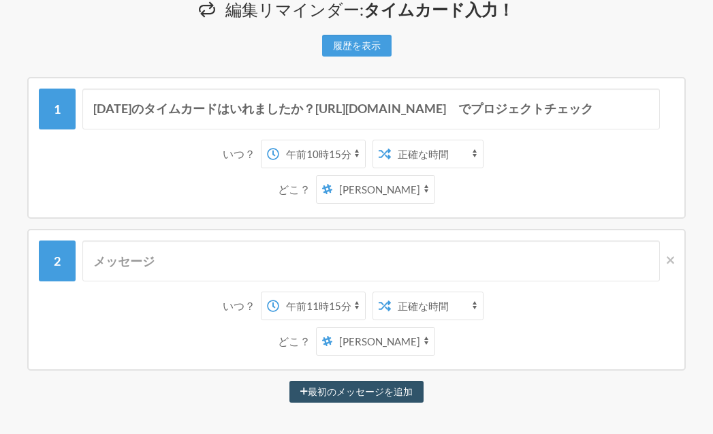
click at [421, 341] on select "澤澤海老保子 よってぃメモ" at bounding box center [383, 340] width 102 height 27
select select "spaces/AAQADZl0zJ0"
click at [337, 327] on select "澤澤海老保子 よってぃメモ" at bounding box center [383, 340] width 102 height 27
click at [357, 308] on select "午前0時 午前0時15分 午前0時30分 午前0時45分 午前1時 午前1時15分 午前1時30分 午前1時45分 午前2時 午前2時15分 午前2時30分 …" at bounding box center [322, 305] width 86 height 27
click at [279, 292] on select "午前0時 午前0時15分 午前0時30分 午前0時45分 午前1時 午前1時15分 午前1時30分 午前1時45分 午前2時 午前2時15分 午前2時30分 …" at bounding box center [322, 305] width 86 height 27
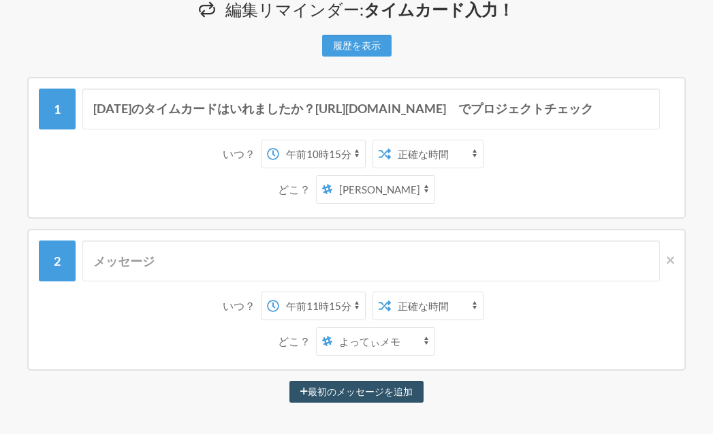
click at [458, 308] on select "正確な時間 ランダムタイム" at bounding box center [437, 305] width 92 height 27
click at [391, 292] on select "正確な時間 ランダムタイム" at bounding box center [437, 305] width 92 height 27
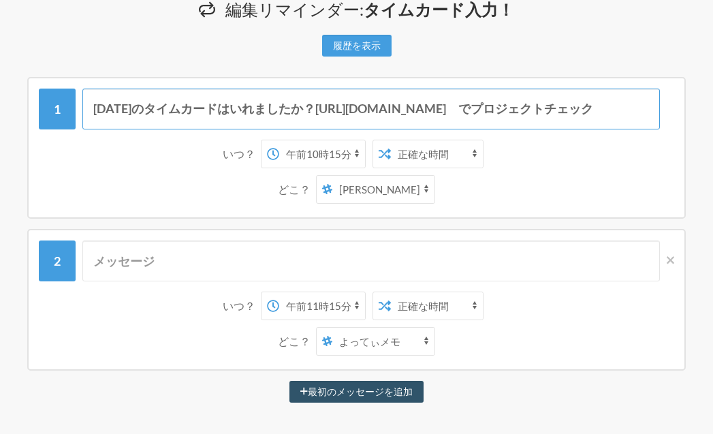
drag, startPoint x: 300, startPoint y: 110, endPoint x: 694, endPoint y: 108, distance: 394.2
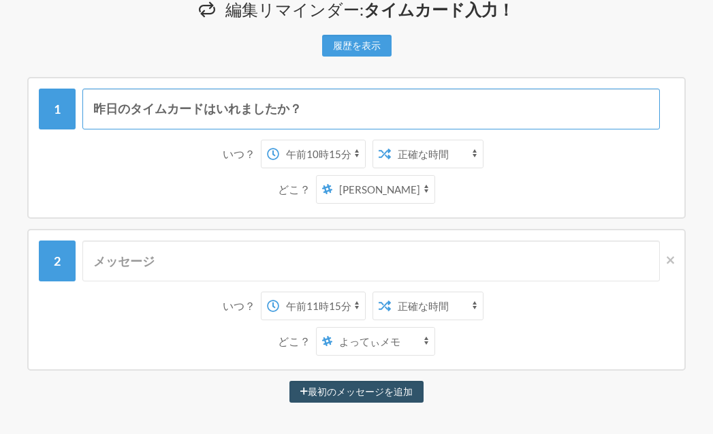
type input "昨日のタイムカードはいれましたか？"
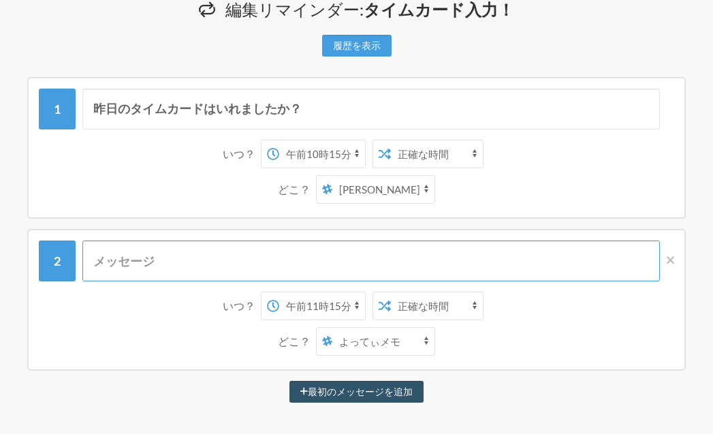
click at [108, 265] on input "text" at bounding box center [370, 260] width 577 height 41
paste input "[URL][DOMAIN_NAME]　でプロジェクトチェック"
type input "[URL][DOMAIN_NAME]　でプロジェクトチェック"
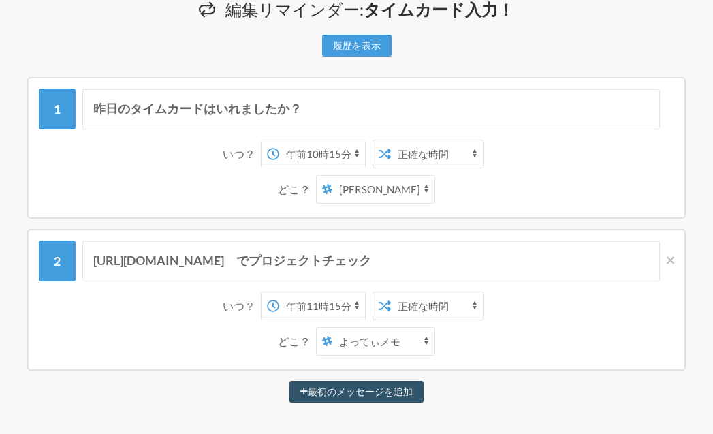
click at [398, 188] on select "海老澤保子 yottey メモ" at bounding box center [383, 189] width 102 height 27
click at [342, 176] on select "海老澤保子 yottey メモ" at bounding box center [383, 189] width 102 height 27
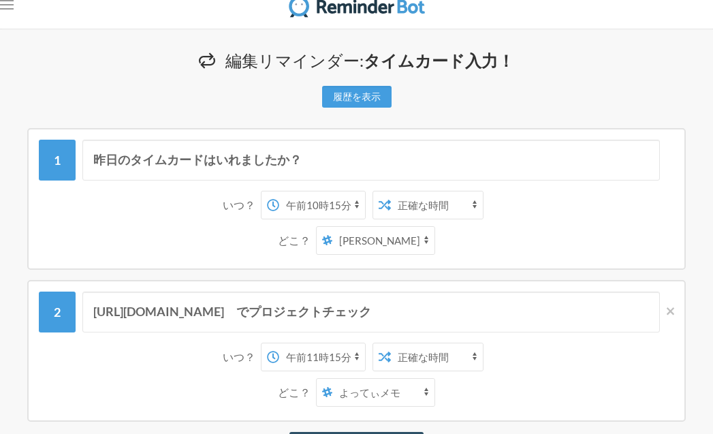
scroll to position [0, 0]
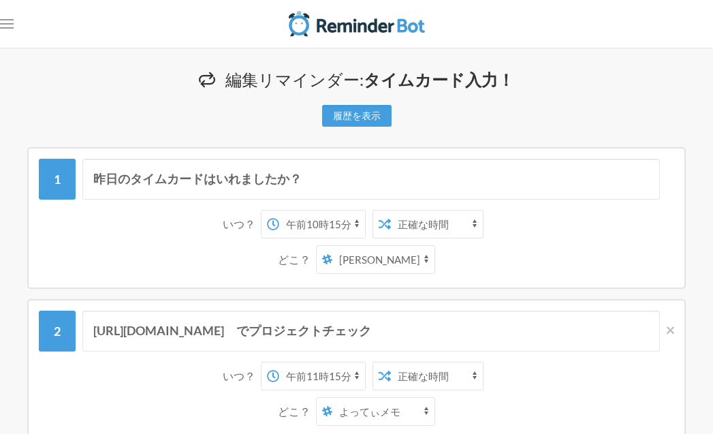
click at [357, 257] on select "海老澤保子 yottey メモ" at bounding box center [383, 259] width 102 height 27
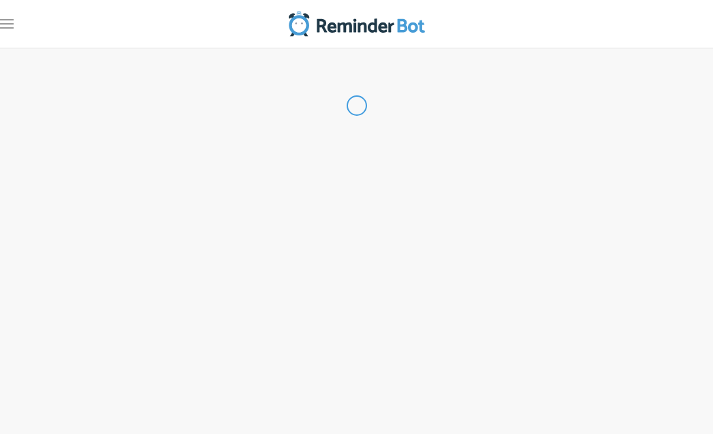
type input "タイムカード入力！"
select select "10:15:00"
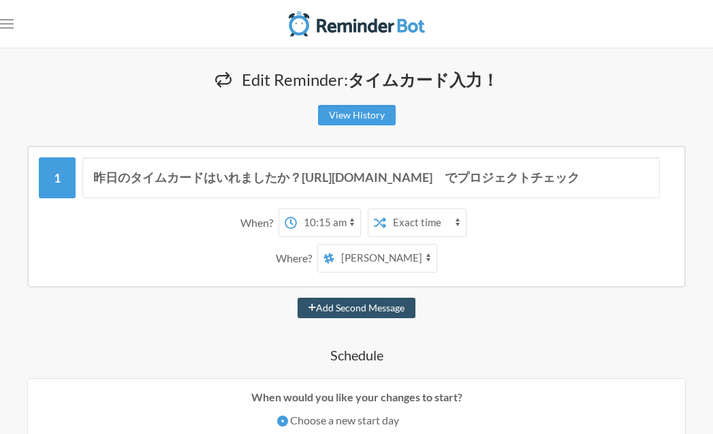
click at [383, 259] on select "[PERSON_NAME] NTT_BAN" at bounding box center [385, 257] width 102 height 27
select select "spaces/AAQAY5IttOw"
click at [344, 244] on select "[PERSON_NAME] NTT_BAN" at bounding box center [385, 257] width 102 height 27
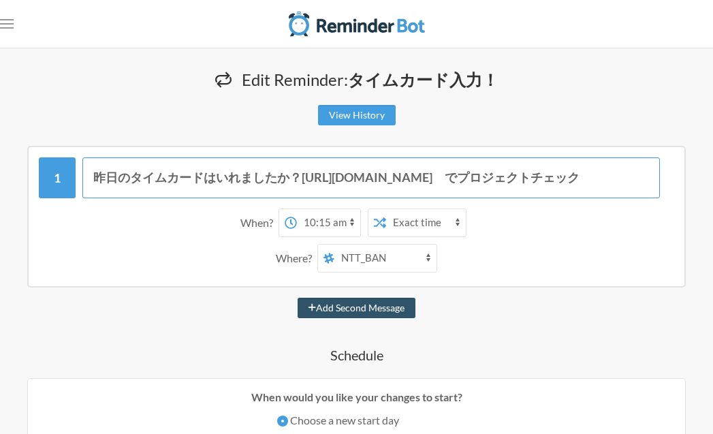
drag, startPoint x: 300, startPoint y: 178, endPoint x: 626, endPoint y: 180, distance: 325.4
click at [626, 180] on input "昨日のタイムカードはいれましたか？[URL][DOMAIN_NAME]　でプロジェクトチェック" at bounding box center [370, 177] width 577 height 41
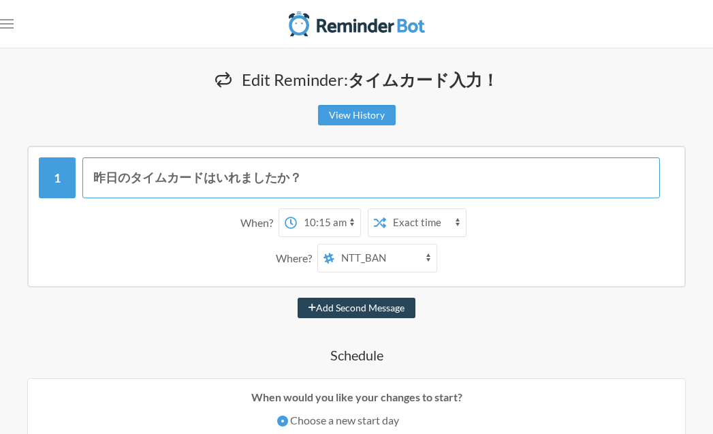
type input "昨日のタイムカードはいれましたか？"
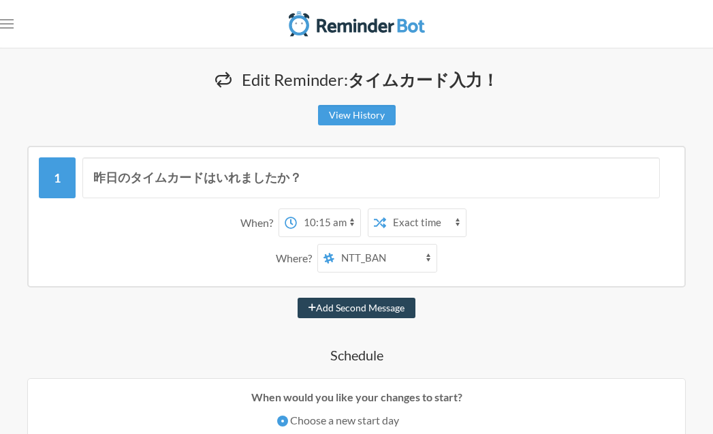
click at [400, 302] on button "Add Second Message" at bounding box center [357, 308] width 118 height 20
select select "11:15:00"
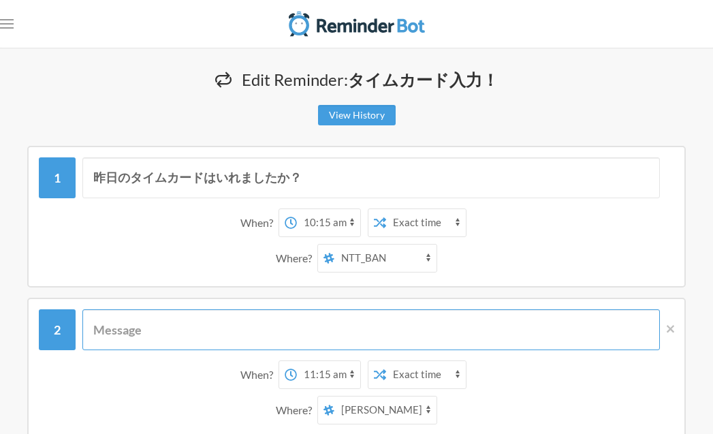
click at [232, 335] on input "text" at bounding box center [370, 329] width 577 height 41
paste input "[URL][DOMAIN_NAME]　でプロジェクトチェック"
type input "[URL][DOMAIN_NAME]　でプロジェクトチェック"
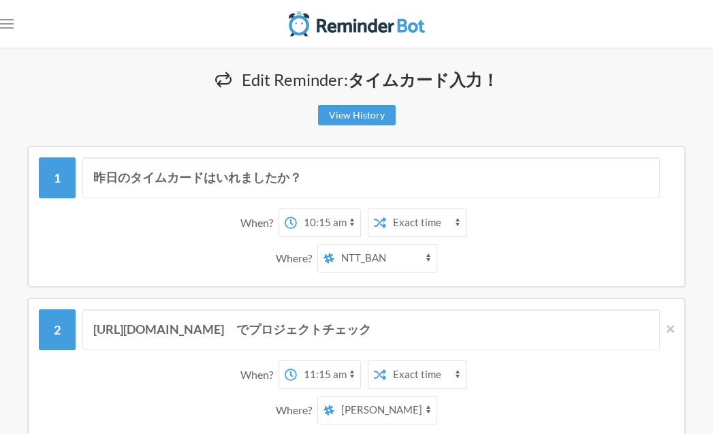
click at [351, 375] on select "12:00 am 12:15 am 12:30 am 12:45 am 1:00 am 1:15 am 1:30 am 1:45 am 2:00 am 2:1…" at bounding box center [328, 374] width 63 height 27
click at [297, 361] on select "12:00 am 12:15 am 12:30 am 12:45 am 1:00 am 1:15 am 1:30 am 1:45 am 2:00 am 2:1…" at bounding box center [328, 374] width 63 height 27
click at [359, 372] on strong "day 2" at bounding box center [364, 374] width 26 height 13
click at [371, 371] on strong "day 2" at bounding box center [364, 374] width 26 height 13
click at [329, 373] on select "12:00 am 12:15 am 12:30 am 12:45 am 1:00 am 1:15 am 1:30 am 1:45 am 2:00 am 2:1…" at bounding box center [306, 374] width 63 height 27
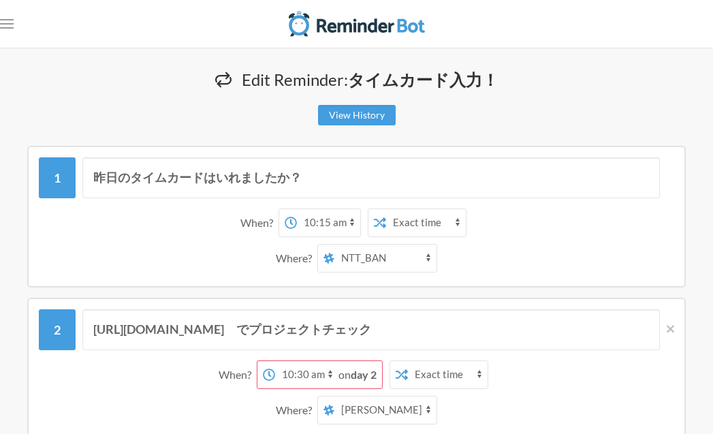
click at [296, 361] on select "12:00 am 12:15 am 12:30 am 12:45 am 1:00 am 1:15 am 1:30 am 1:45 am 2:00 am 2:1…" at bounding box center [306, 374] width 63 height 27
click at [353, 376] on select "12:00 am 12:15 am 12:30 am 12:45 am 1:00 am 1:15 am 1:30 am 1:45 am 2:00 am 2:1…" at bounding box center [328, 374] width 63 height 27
click at [297, 361] on select "12:00 am 12:15 am 12:30 am 12:45 am 1:00 am 1:15 am 1:30 am 1:45 am 2:00 am 2:1…" at bounding box center [328, 374] width 63 height 27
click at [325, 372] on select "12:00 am 12:15 am 12:30 am 12:45 am 1:00 am 1:15 am 1:30 am 1:45 am 2:00 am 2:1…" at bounding box center [306, 374] width 63 height 27
click at [275, 361] on select "12:00 am 12:15 am 12:30 am 12:45 am 1:00 am 1:15 am 1:30 am 1:45 am 2:00 am 2:1…" at bounding box center [306, 374] width 63 height 27
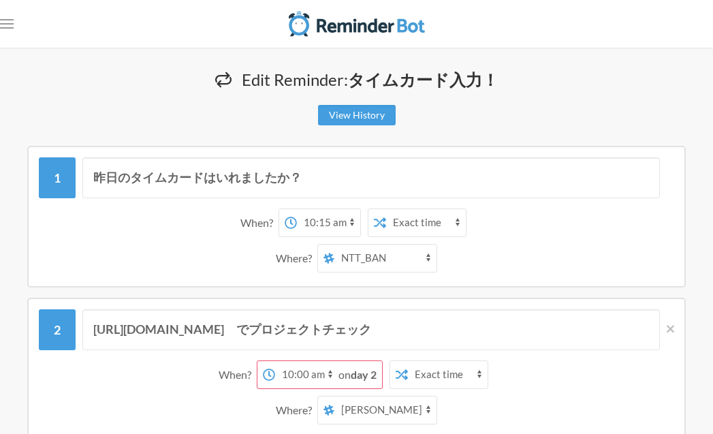
click at [330, 375] on select "12:00 am 12:15 am 12:30 am 12:45 am 1:00 am 1:15 am 1:30 am 1:45 am 2:00 am 2:1…" at bounding box center [306, 374] width 63 height 27
click at [275, 361] on select "12:00 am 12:15 am 12:30 am 12:45 am 1:00 am 1:15 am 1:30 am 1:45 am 2:00 am 2:1…" at bounding box center [306, 374] width 63 height 27
click at [326, 376] on select "12:00 am 12:15 am 12:30 am 12:45 am 1:00 am 1:15 am 1:30 am 1:45 am 2:00 am 2:1…" at bounding box center [306, 374] width 63 height 27
click at [275, 361] on select "12:00 am 12:15 am 12:30 am 12:45 am 1:00 am 1:15 am 1:30 am 1:45 am 2:00 am 2:1…" at bounding box center [306, 374] width 63 height 27
click at [368, 368] on strong "day 2" at bounding box center [364, 374] width 26 height 13
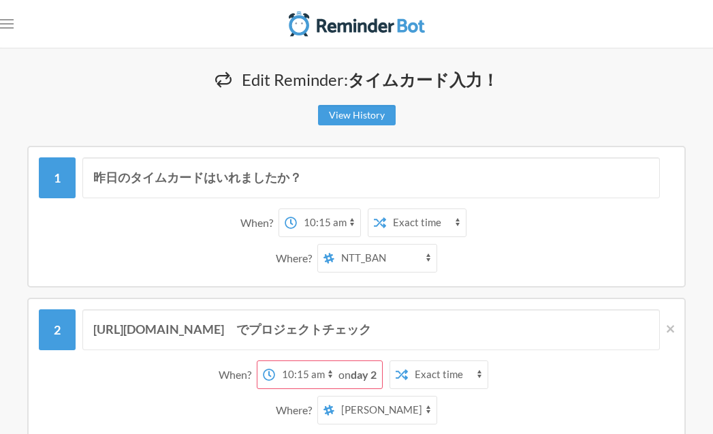
click at [330, 376] on select "12:00 am 12:15 am 12:30 am 12:45 am 1:00 am 1:15 am 1:30 am 1:45 am 2:00 am 2:1…" at bounding box center [306, 374] width 63 height 27
select select "11:00:00"
click at [296, 361] on select "12:00 am 12:15 am 12:30 am 12:45 am 1:00 am 1:15 am 1:30 am 1:45 am 2:00 am 2:1…" at bounding box center [306, 374] width 63 height 27
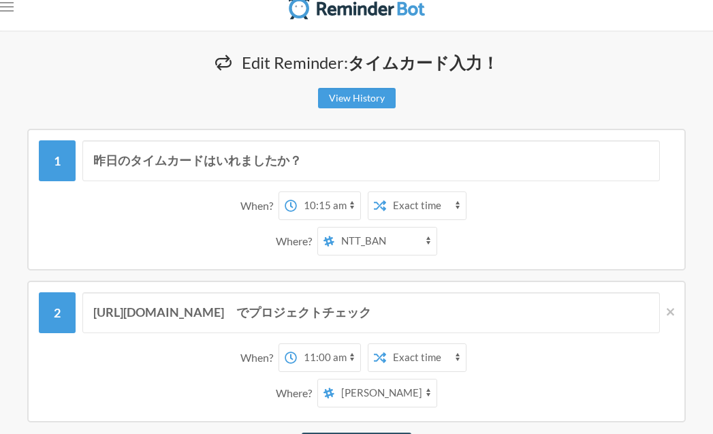
click at [449, 357] on select "Exact time Random time" at bounding box center [426, 357] width 80 height 27
select select "true"
click at [386, 344] on select "Exact time Random time" at bounding box center [426, 357] width 80 height 27
click at [355, 359] on select "12:00 am 12:15 am 12:30 am 12:45 am 1:00 am 1:15 am 1:30 am 1:45 am 2:00 am 2:1…" at bounding box center [328, 357] width 63 height 27
click at [297, 344] on select "12:00 am 12:15 am 12:30 am 12:45 am 1:00 am 1:15 am 1:30 am 1:45 am 2:00 am 2:1…" at bounding box center [328, 357] width 63 height 27
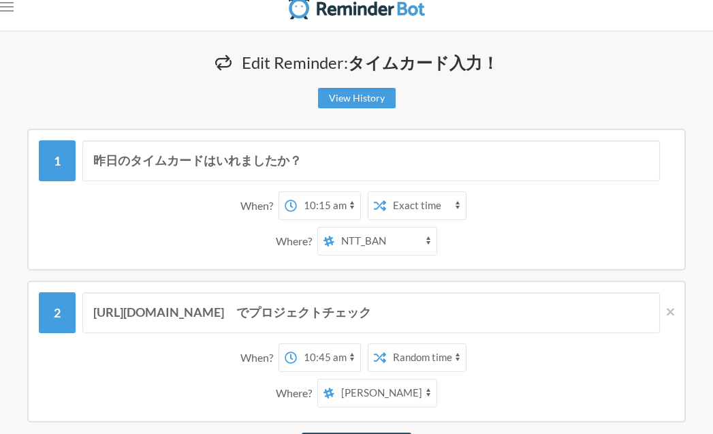
click at [349, 357] on select "12:00 am 12:15 am 12:30 am 12:45 am 1:00 am 1:15 am 1:30 am 1:45 am 2:00 am 2:1…" at bounding box center [328, 357] width 63 height 27
click at [297, 344] on select "12:00 am 12:15 am 12:30 am 12:45 am 1:00 am 1:15 am 1:30 am 1:45 am 2:00 am 2:1…" at bounding box center [328, 357] width 63 height 27
click at [351, 360] on select "12:00 am 12:15 am 12:30 am 12:45 am 1:00 am 1:15 am 1:30 am 1:45 am 2:00 am 2:1…" at bounding box center [328, 357] width 63 height 27
click at [367, 394] on select "[PERSON_NAME] NTT_BAN" at bounding box center [385, 392] width 102 height 27
click at [344, 379] on select "[PERSON_NAME] NTT_BAN" at bounding box center [385, 392] width 102 height 27
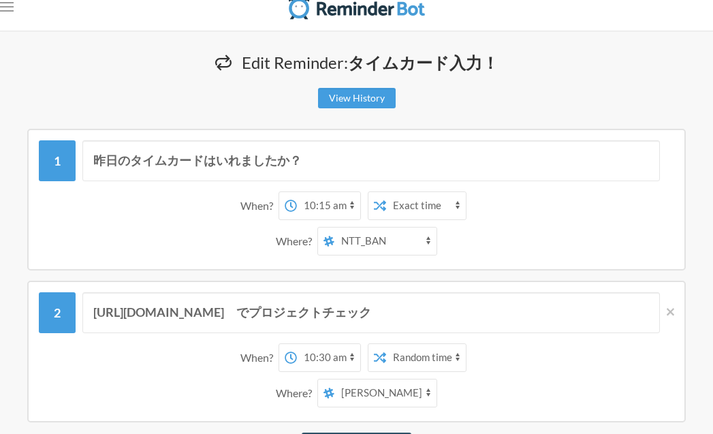
click at [504, 377] on div "When? 12:00 am 12:15 am 12:30 am 12:45 am 1:00 am 1:15 am 1:30 am 1:45 am 2:00 …" at bounding box center [356, 375] width 635 height 78
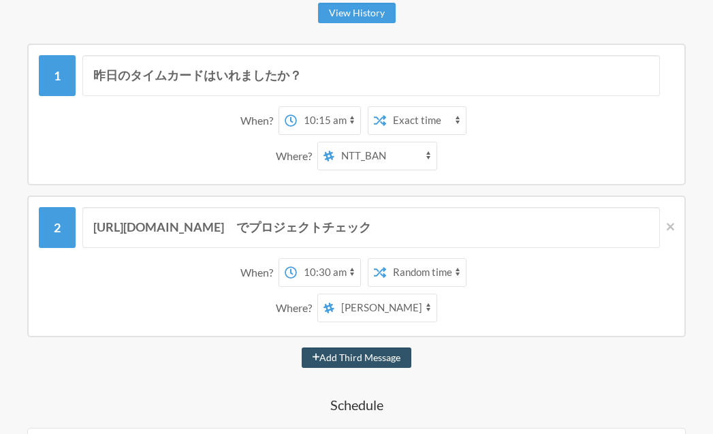
scroll to position [103, 0]
click at [412, 308] on select "[PERSON_NAME] NTT_BAN" at bounding box center [385, 306] width 102 height 27
click at [344, 293] on select "[PERSON_NAME] NTT_BAN" at bounding box center [385, 306] width 102 height 27
click at [352, 272] on select "12:00 am 12:15 am 12:30 am 12:45 am 1:00 am 1:15 am 1:30 am 1:45 am 2:00 am 2:1…" at bounding box center [328, 271] width 63 height 27
click at [297, 258] on select "12:00 am 12:15 am 12:30 am 12:45 am 1:00 am 1:15 am 1:30 am 1:45 am 2:00 am 2:1…" at bounding box center [328, 271] width 63 height 27
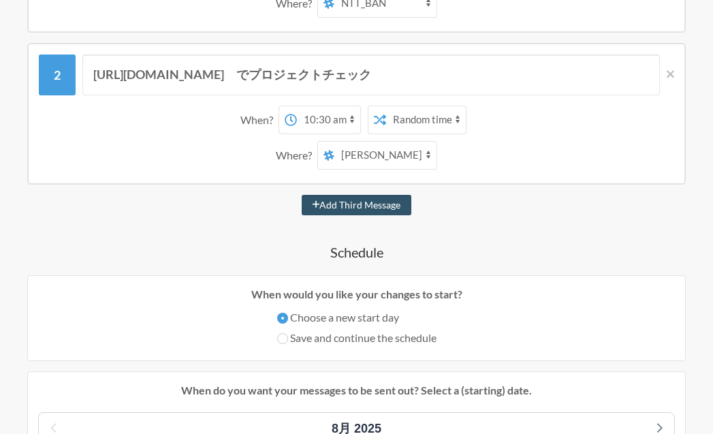
scroll to position [263, 0]
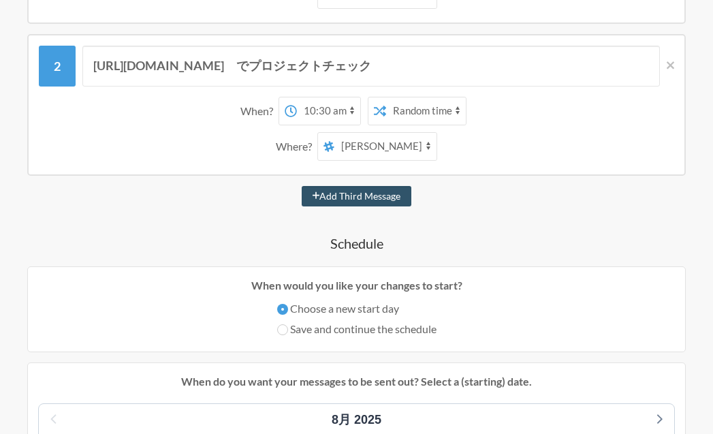
click at [348, 113] on select "12:00 am 12:15 am 12:30 am 12:45 am 1:00 am 1:15 am 1:30 am 1:45 am 2:00 am 2:1…" at bounding box center [328, 110] width 63 height 27
click at [297, 97] on select "12:00 am 12:15 am 12:30 am 12:45 am 1:00 am 1:15 am 1:30 am 1:45 am 2:00 am 2:1…" at bounding box center [328, 110] width 63 height 27
click at [445, 236] on h4 "Schedule" at bounding box center [356, 243] width 658 height 19
click at [458, 205] on div "Add Third Message" at bounding box center [356, 196] width 658 height 20
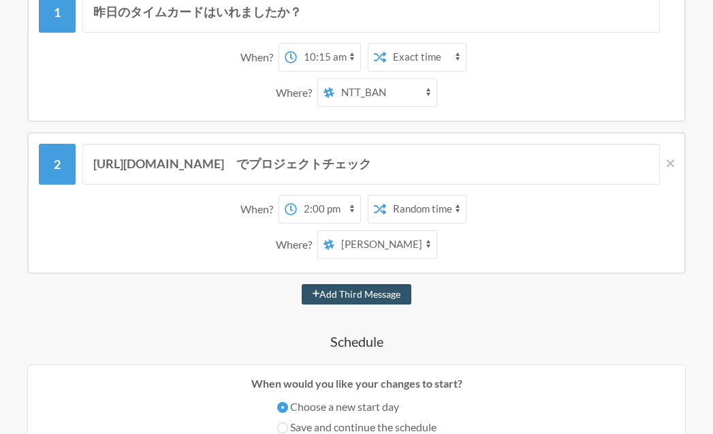
scroll to position [119, 0]
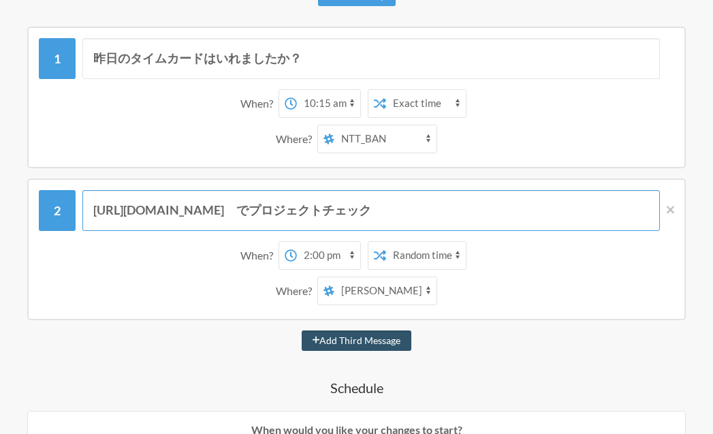
click at [458, 205] on input "[URL][DOMAIN_NAME]　でプロジェクトチェック" at bounding box center [370, 210] width 577 height 41
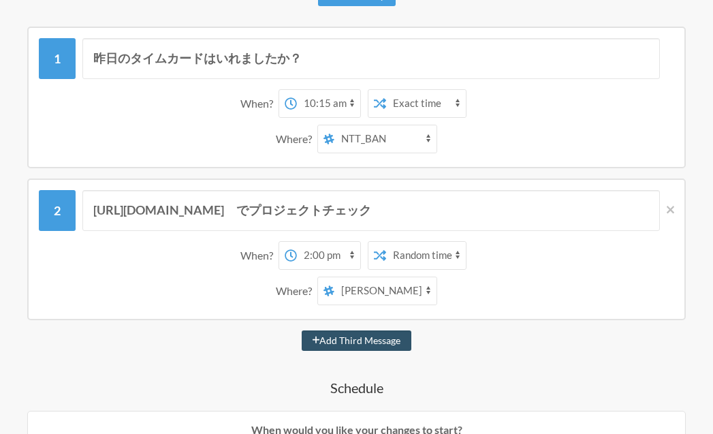
click at [351, 253] on select "12:00 am 12:15 am 12:30 am 12:45 am 1:00 am 1:15 am 1:30 am 1:45 am 2:00 am 2:1…" at bounding box center [328, 255] width 63 height 27
select select "13:15:00"
click at [297, 242] on select "12:00 am 12:15 am 12:30 am 12:45 am 1:00 am 1:15 am 1:30 am 1:45 am 2:00 am 2:1…" at bounding box center [328, 255] width 63 height 27
click at [227, 335] on div "Add Third Message" at bounding box center [356, 340] width 658 height 20
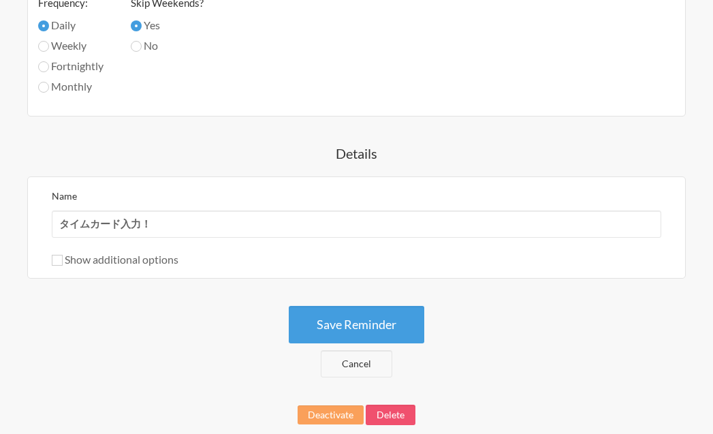
scroll to position [925, 0]
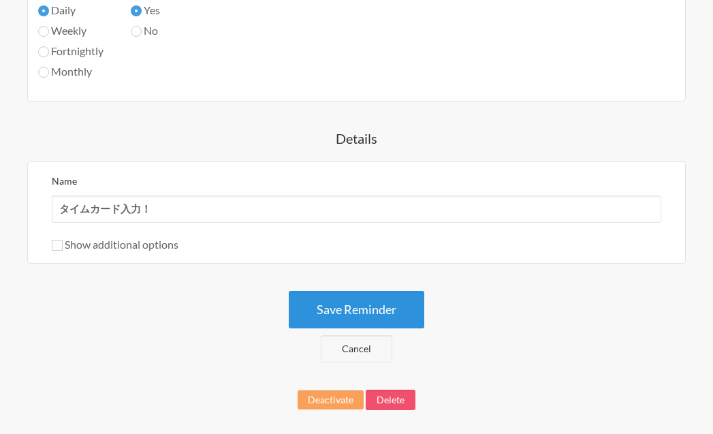
click at [396, 317] on button "Save Reminder" at bounding box center [356, 309] width 135 height 37
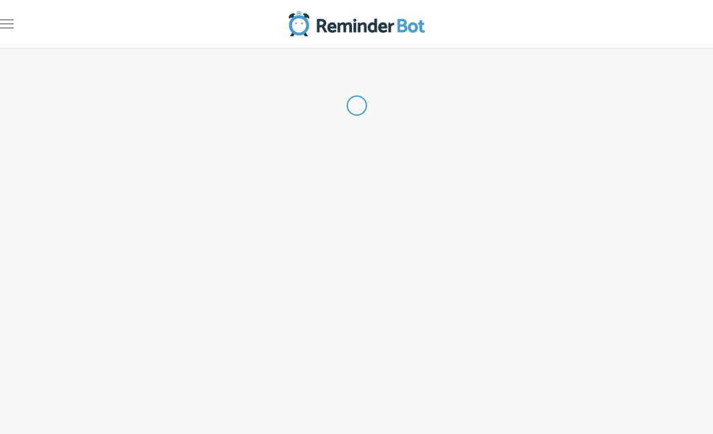
scroll to position [0, 0]
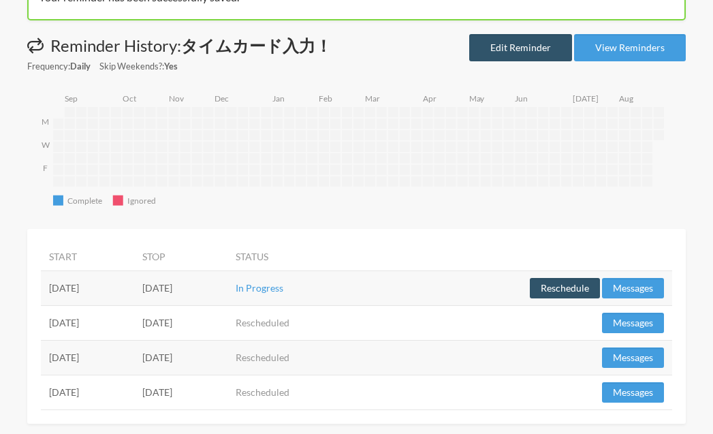
scroll to position [103, 0]
